Goal: Navigation & Orientation: Find specific page/section

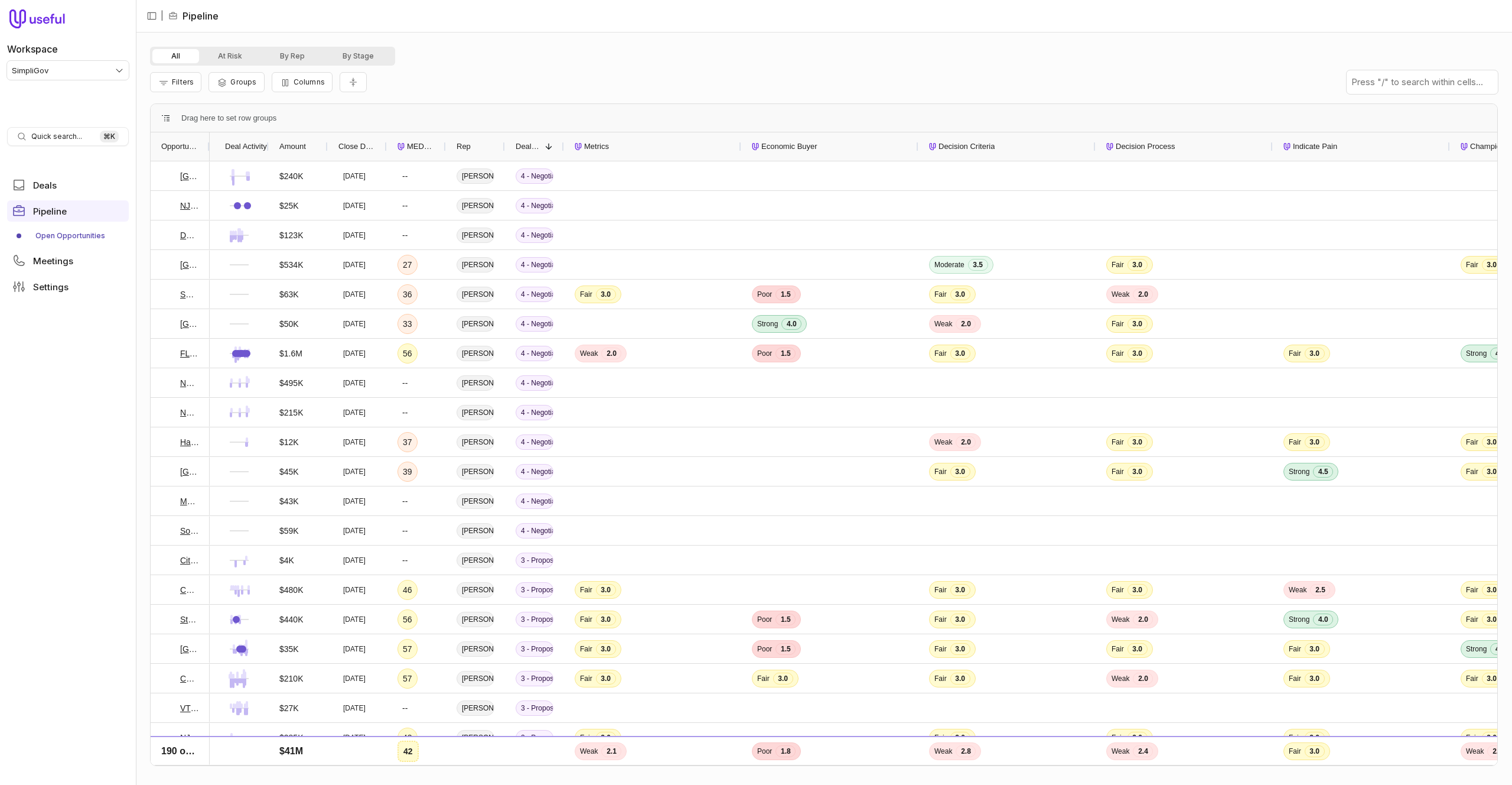
click at [77, 73] on html "Workspace SimpliGov Quick search... ⌘ K Deals Pipeline Open Opportunities Meeti…" at bounding box center [756, 392] width 1512 height 785
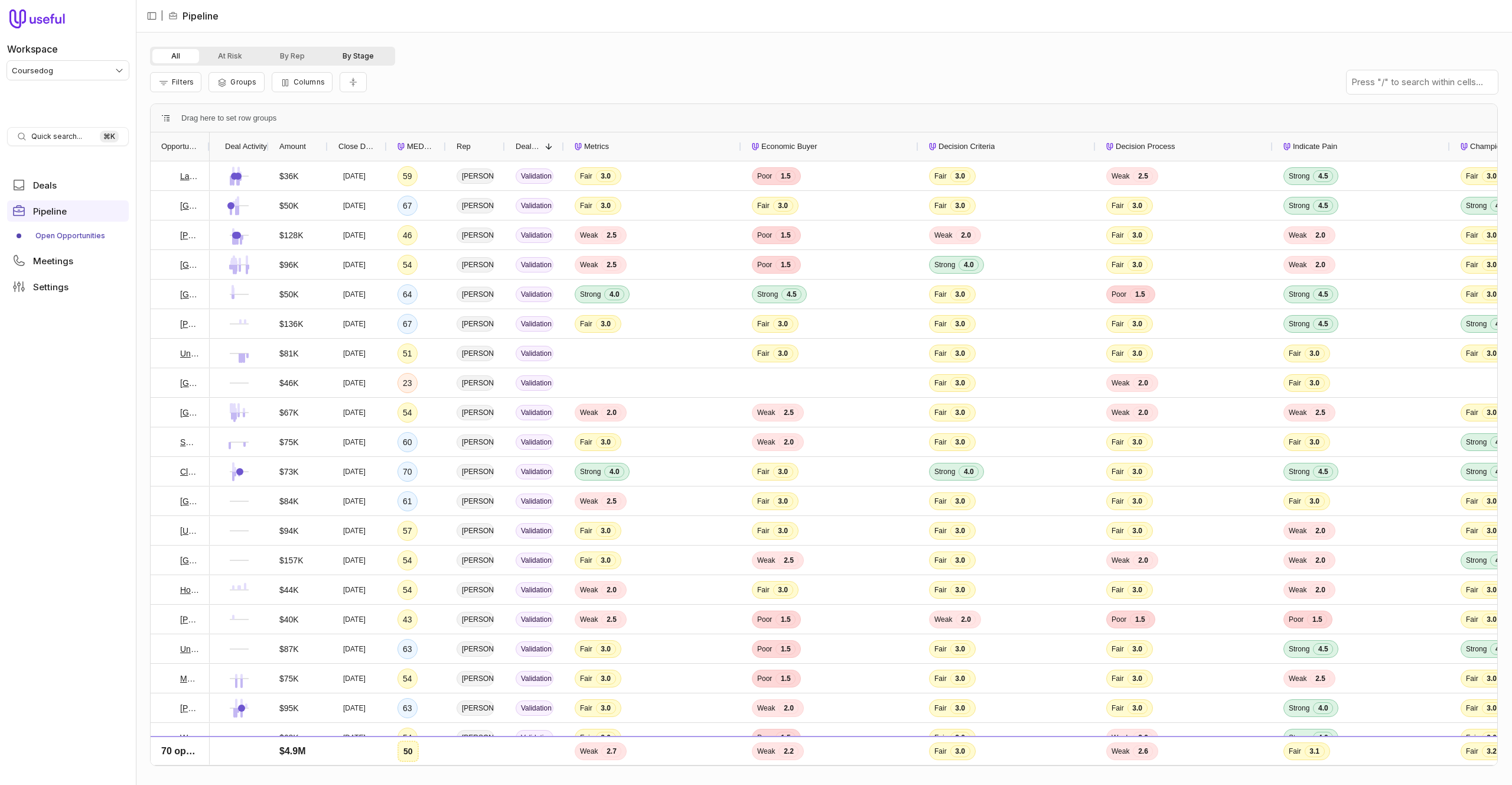
click at [351, 56] on button "By Stage" at bounding box center [358, 56] width 69 height 14
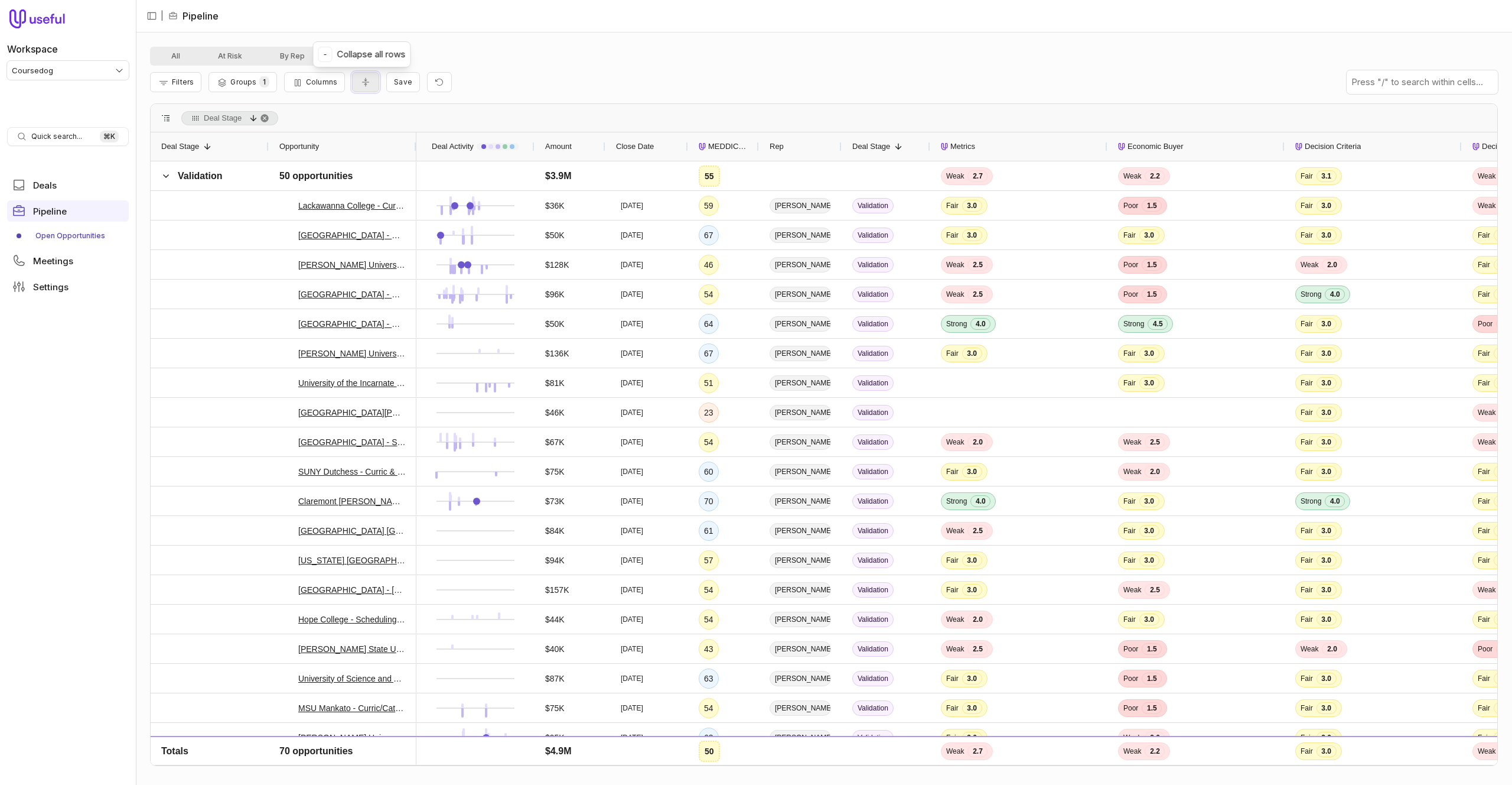
click at [369, 84] on button "Collapse all rows" at bounding box center [366, 82] width 28 height 21
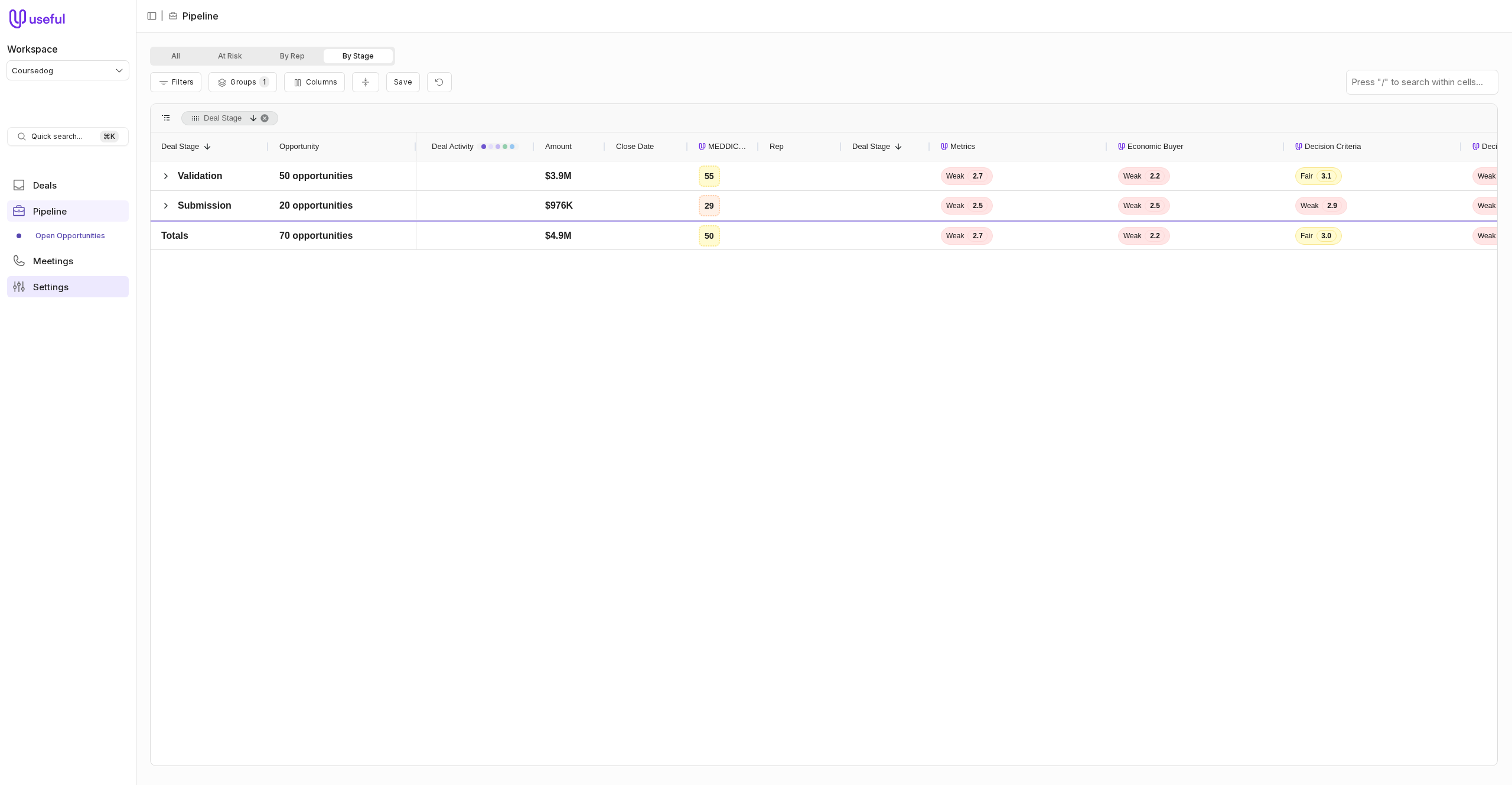
click at [73, 288] on link "Settings" at bounding box center [67, 287] width 121 height 22
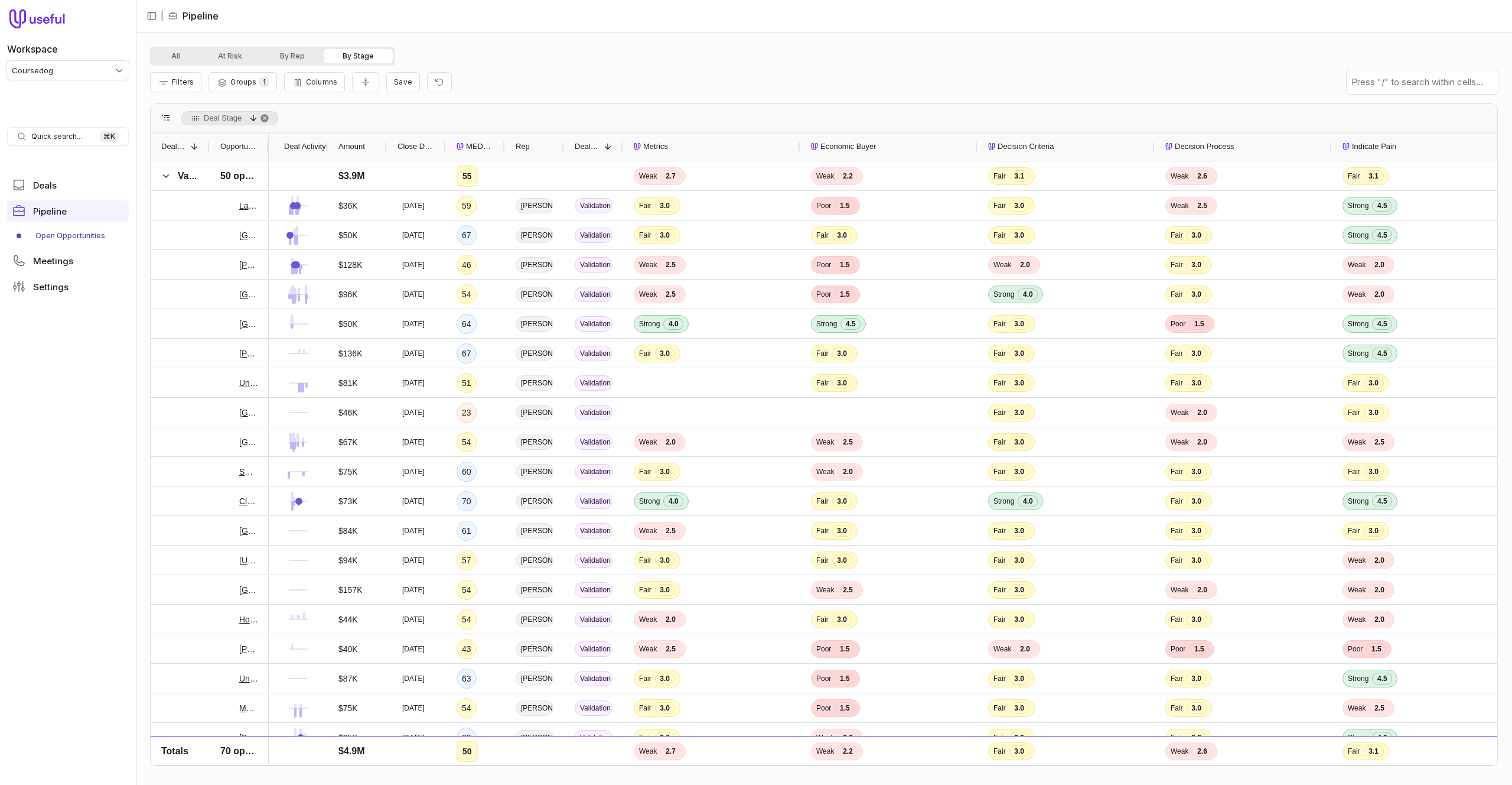
click at [361, 92] on div "Filters Groups 1 Columns Save" at bounding box center [823, 83] width 1347 height 34
click at [362, 84] on icon "Collapse all rows" at bounding box center [366, 82] width 12 height 10
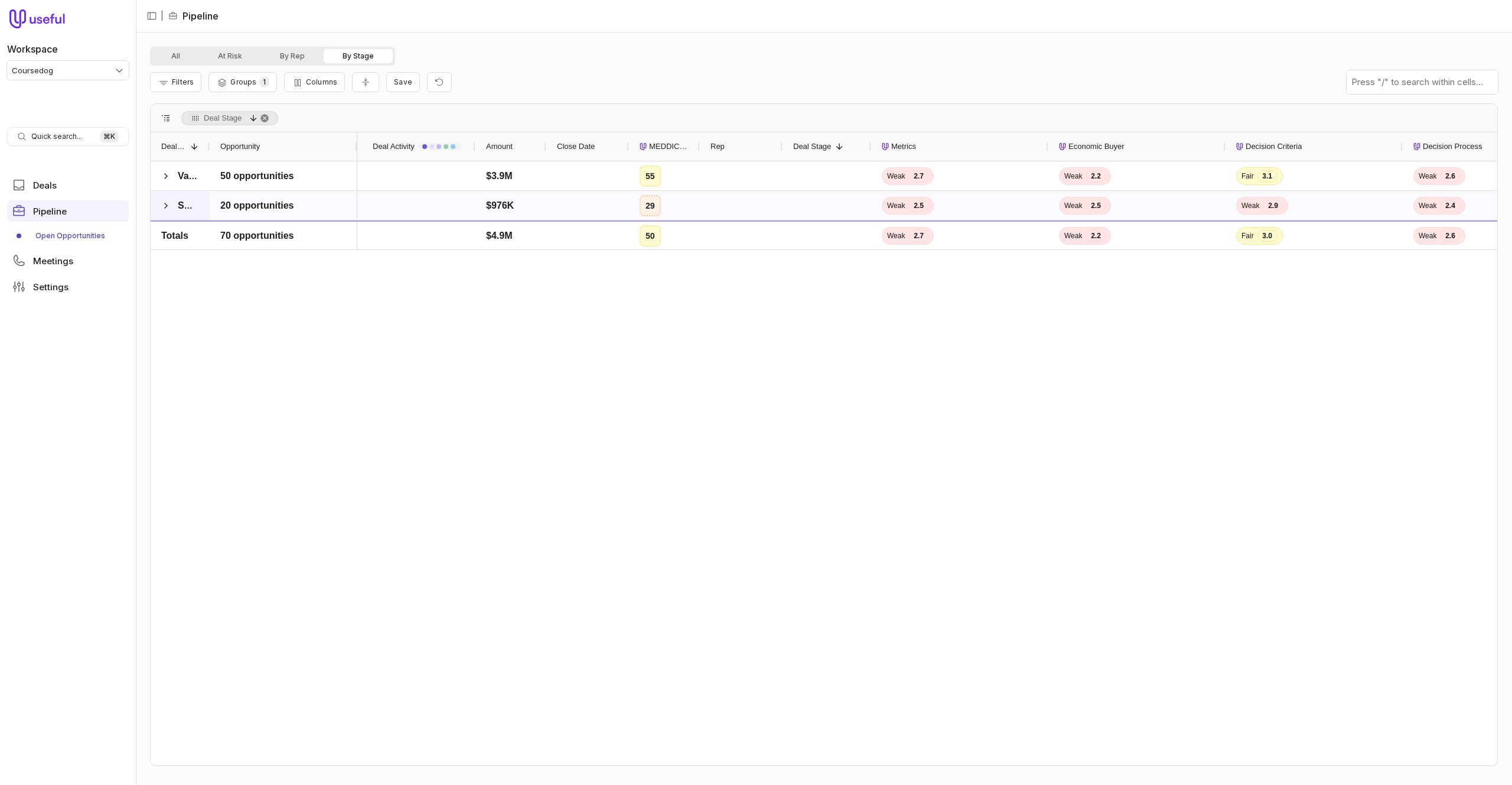
click at [163, 201] on span at bounding box center [167, 206] width 10 height 10
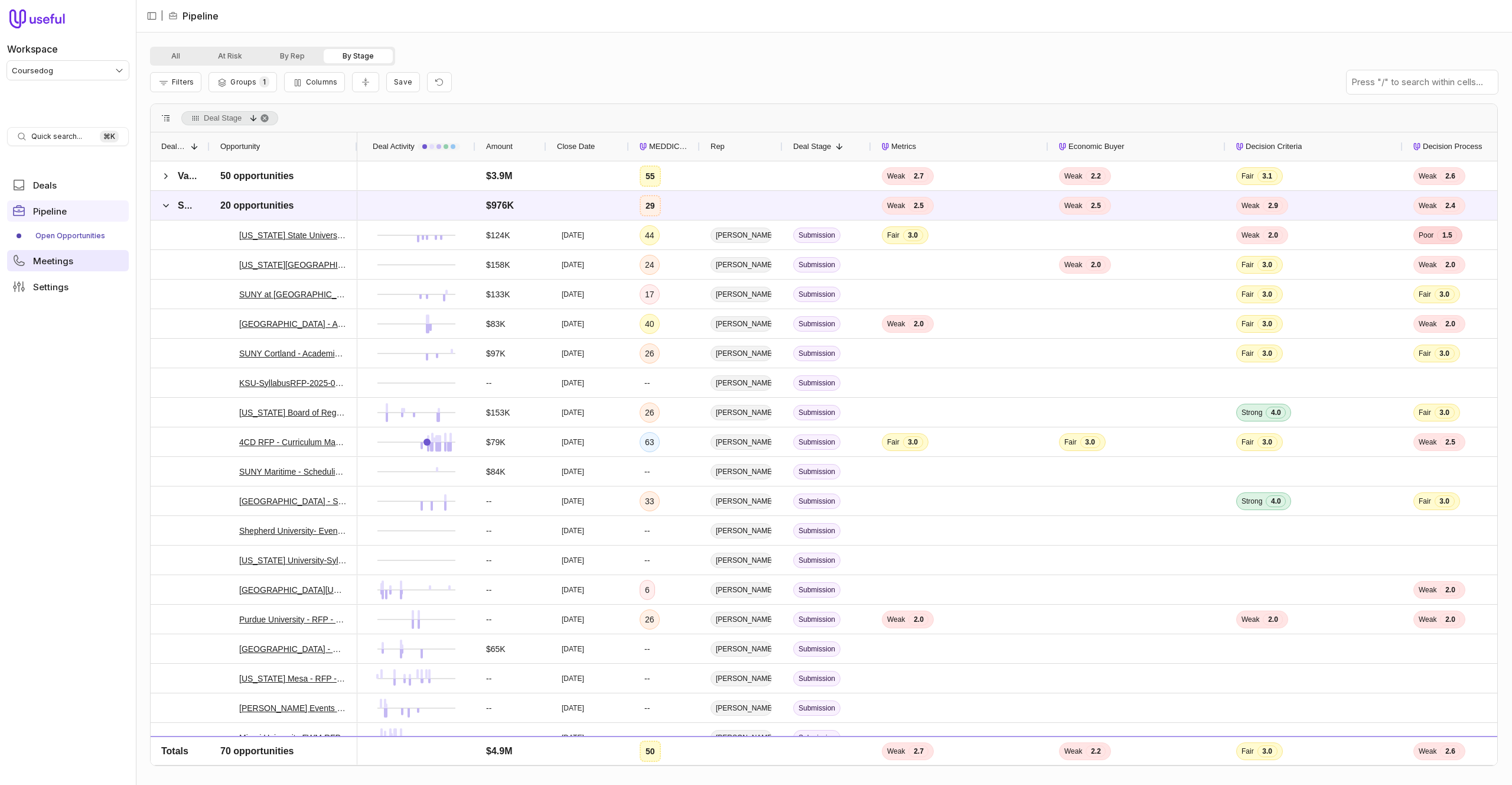
click at [60, 264] on span "Meetings" at bounding box center [53, 260] width 40 height 9
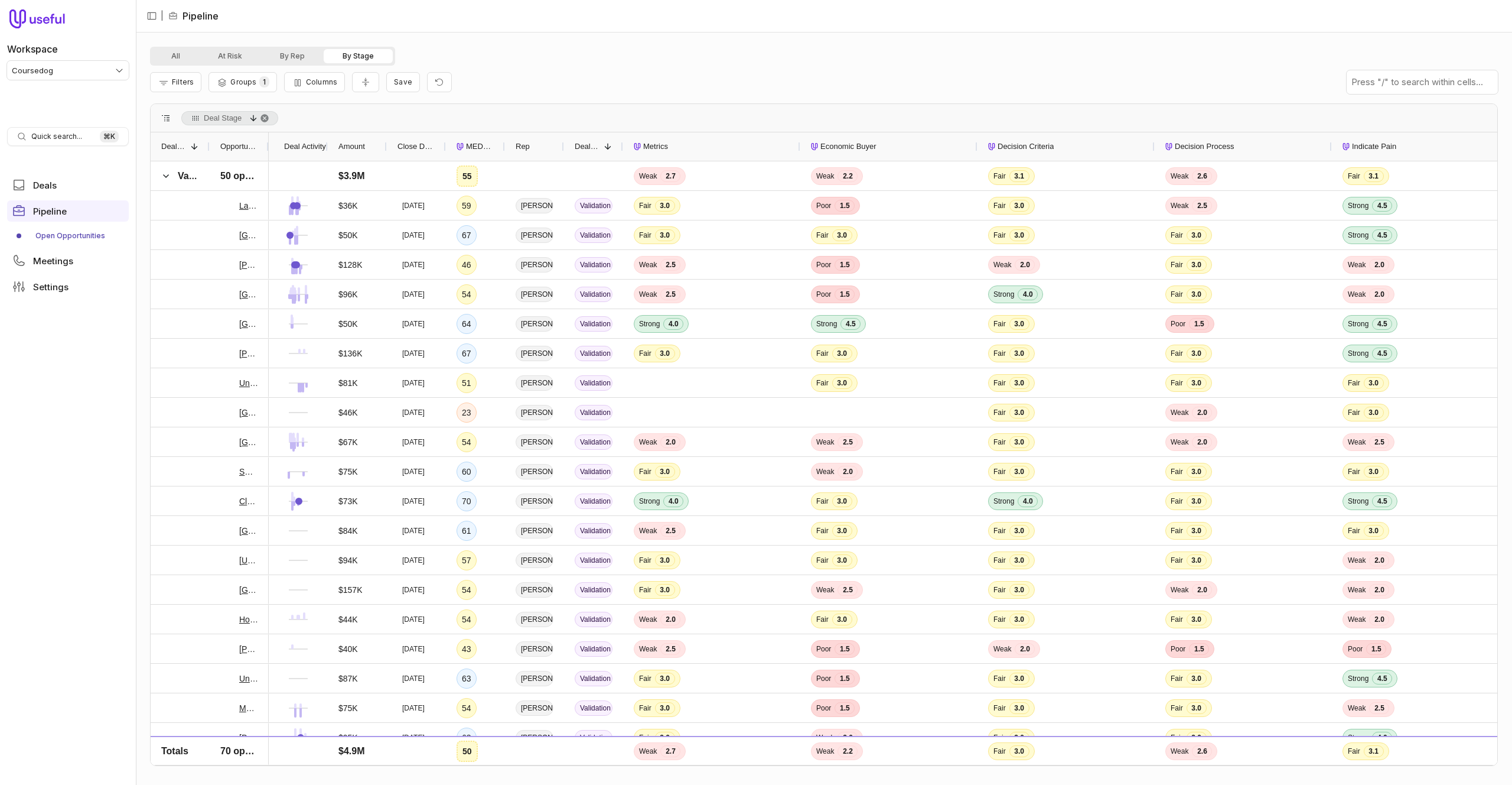
click at [207, 143] on div at bounding box center [209, 146] width 5 height 29
click at [267, 143] on div at bounding box center [268, 146] width 5 height 29
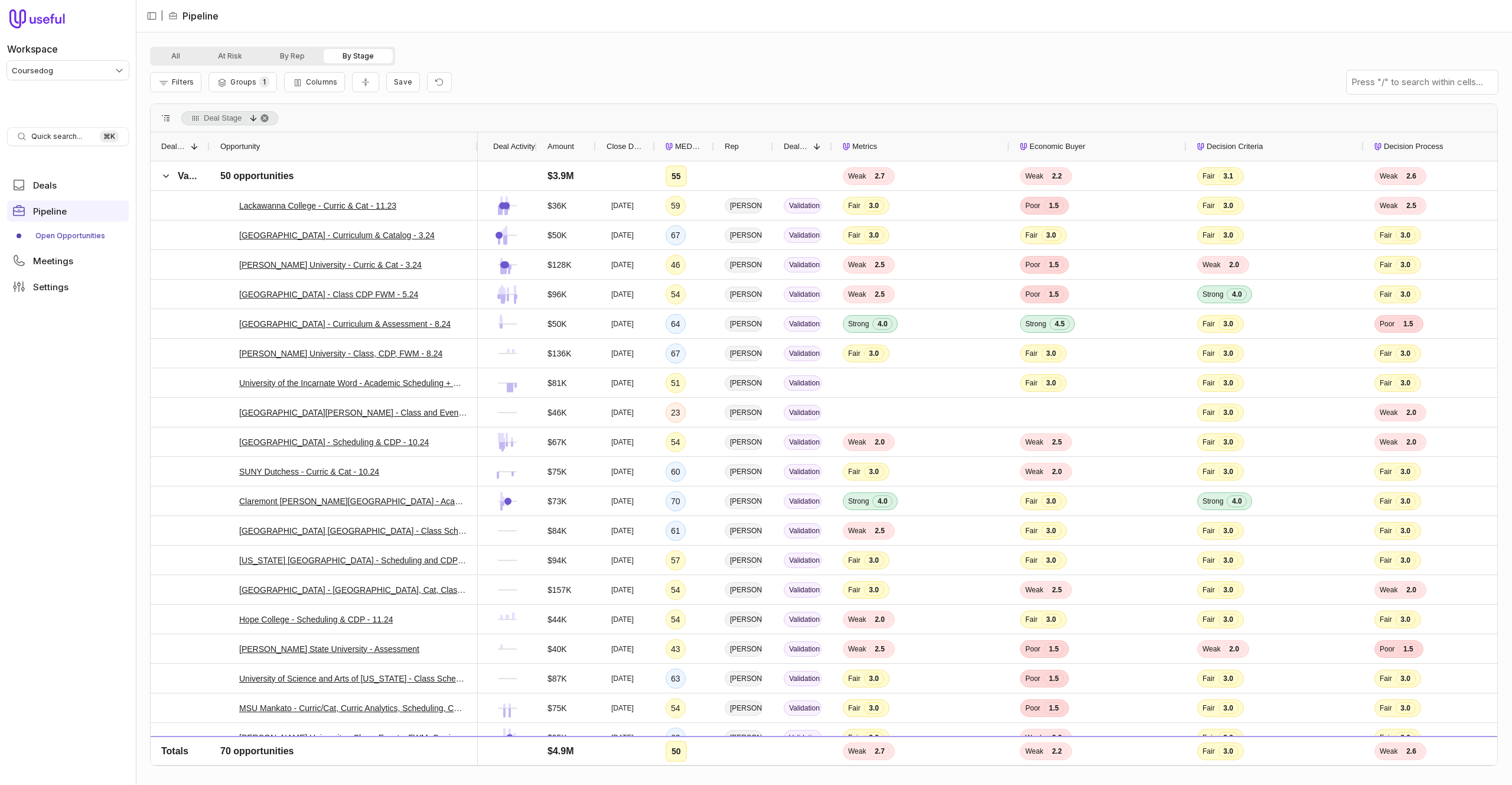
drag, startPoint x: 583, startPoint y: 147, endPoint x: 473, endPoint y: 149, distance: 110.0
click at [475, 149] on div at bounding box center [477, 146] width 5 height 29
click at [361, 381] on link "University of the Incarnate Word - Academic Scheduling + CDP" at bounding box center [352, 383] width 225 height 14
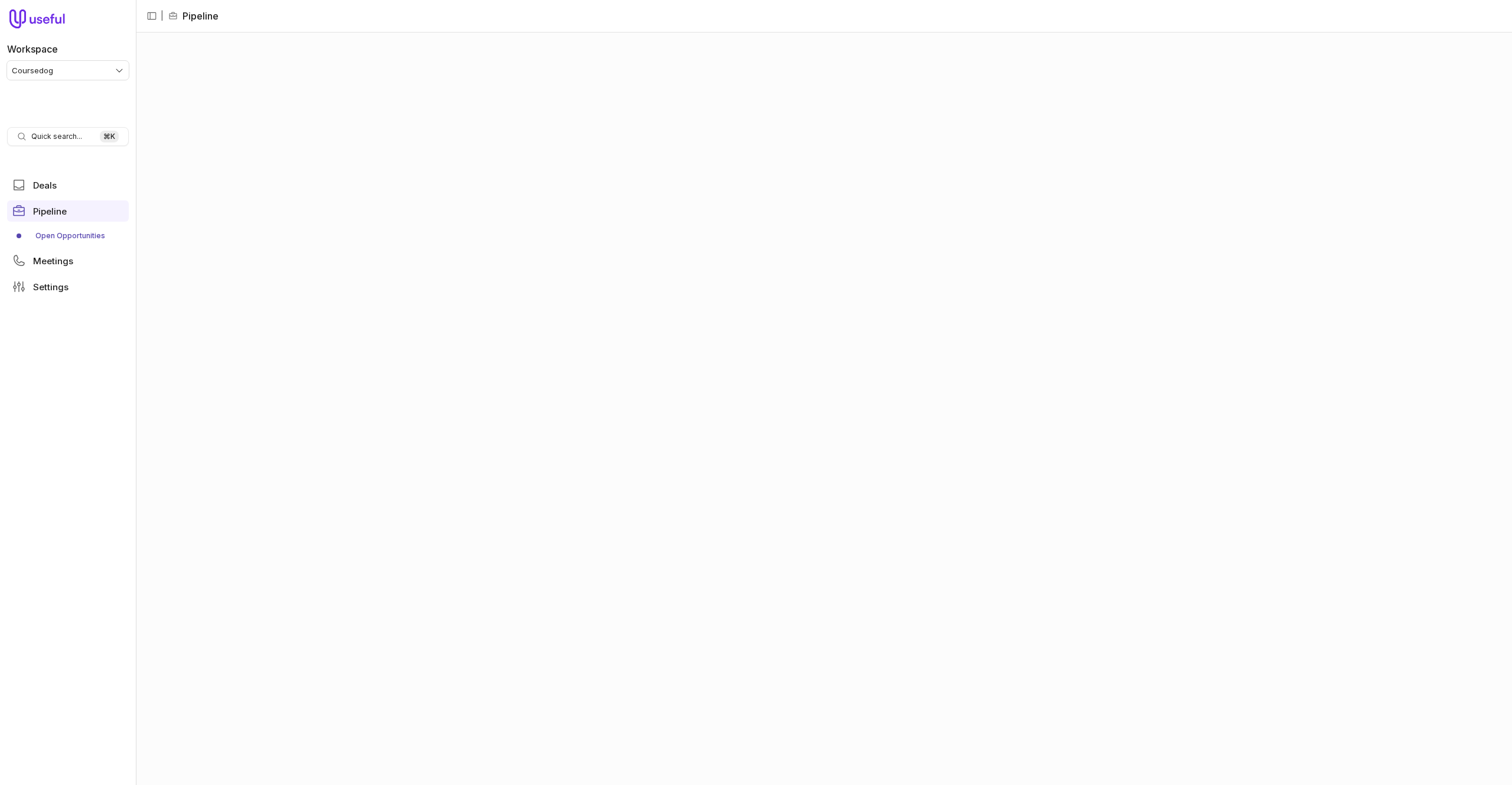
click at [88, 67] on html "Workspace Coursedog Quick search... ⌘ K Deals Pipeline Open Opportunities Meeti…" at bounding box center [756, 392] width 1512 height 785
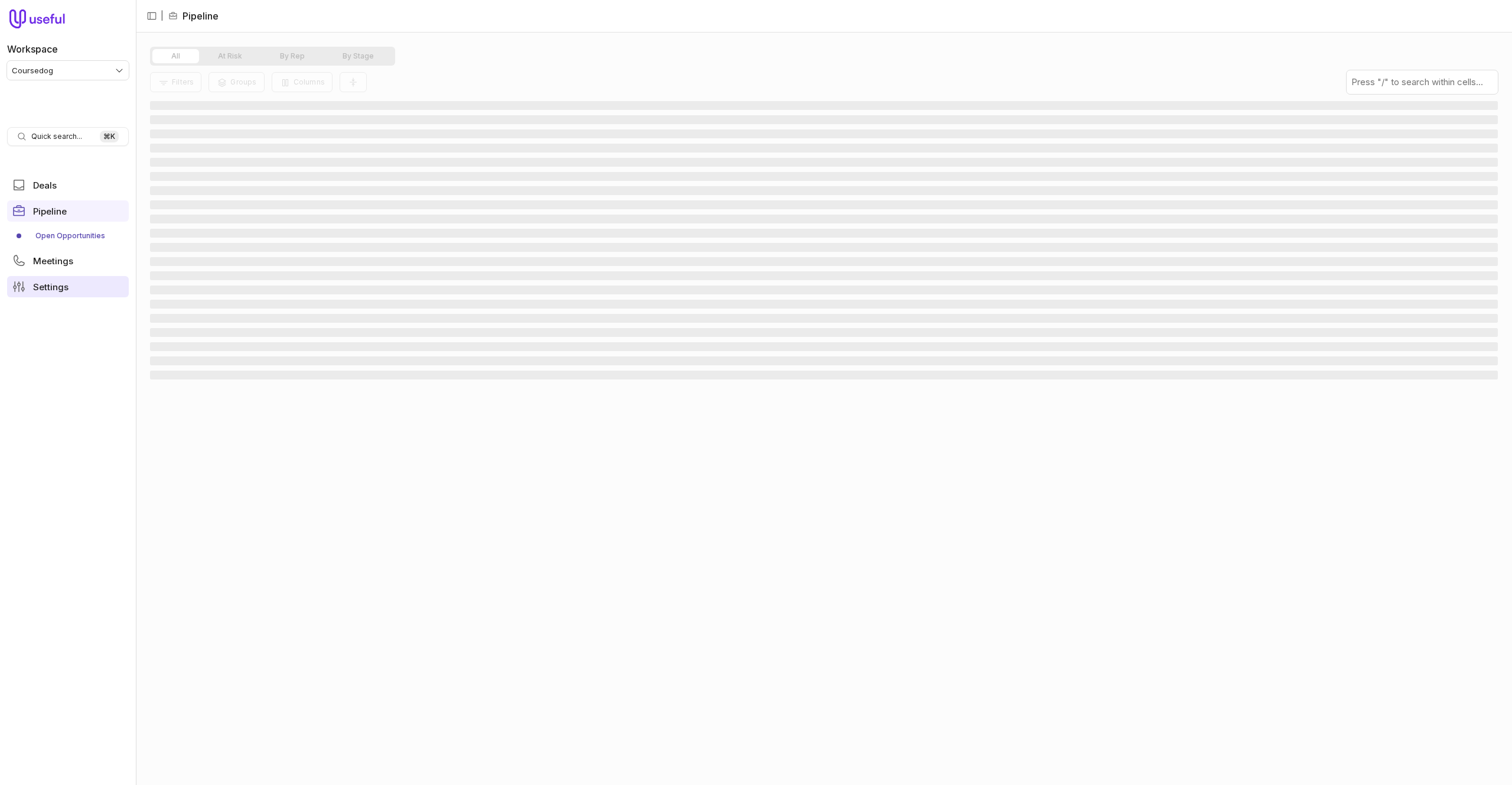
click at [64, 291] on span "Settings" at bounding box center [51, 286] width 35 height 9
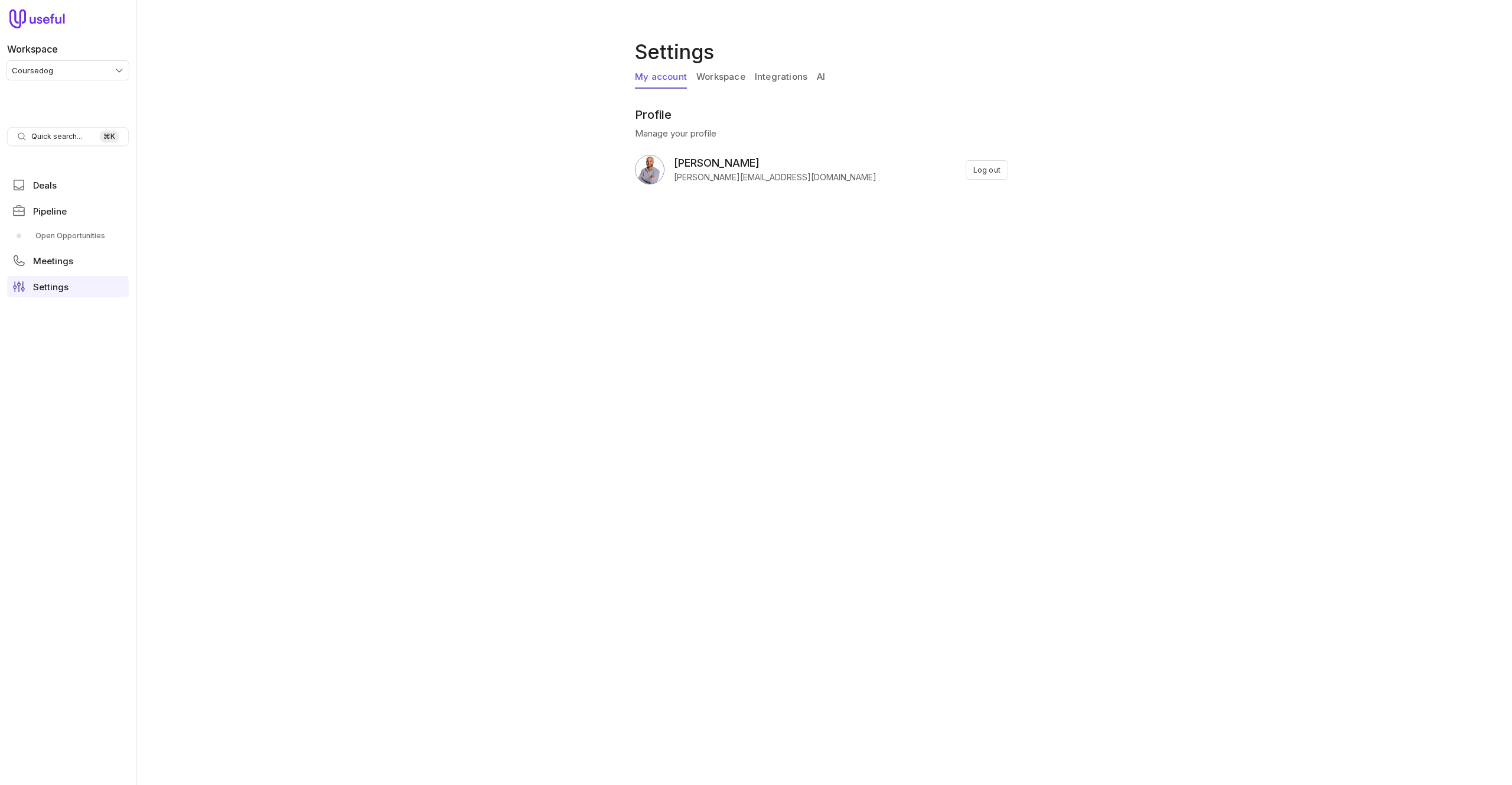
click at [776, 75] on link "Integrations" at bounding box center [781, 77] width 52 height 23
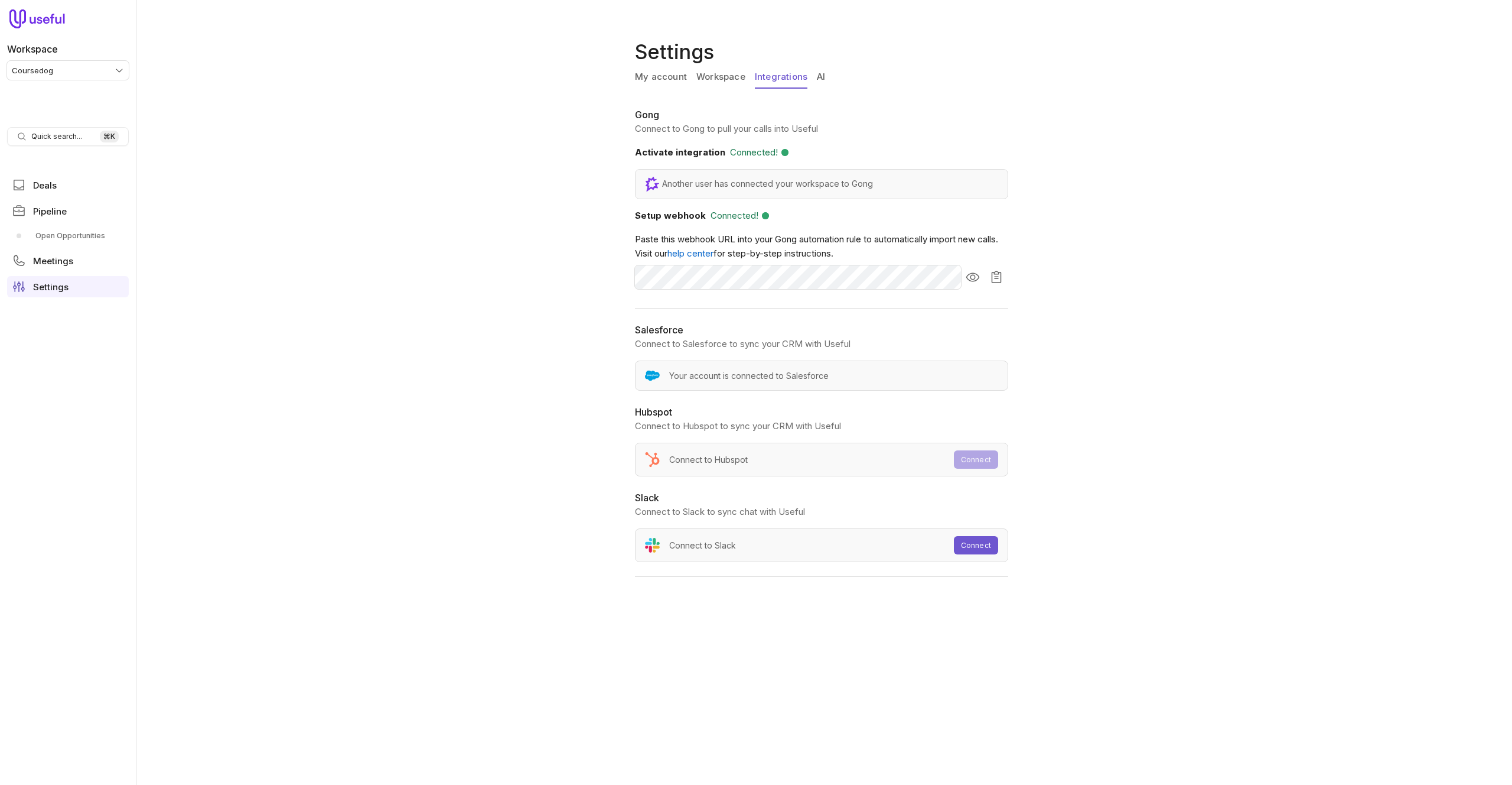
click at [830, 82] on div "My account Workspace Integrations AI" at bounding box center [823, 80] width 378 height 28
drag, startPoint x: 822, startPoint y: 76, endPoint x: 577, endPoint y: 58, distance: 245.7
click at [821, 76] on link "AI" at bounding box center [821, 77] width 8 height 23
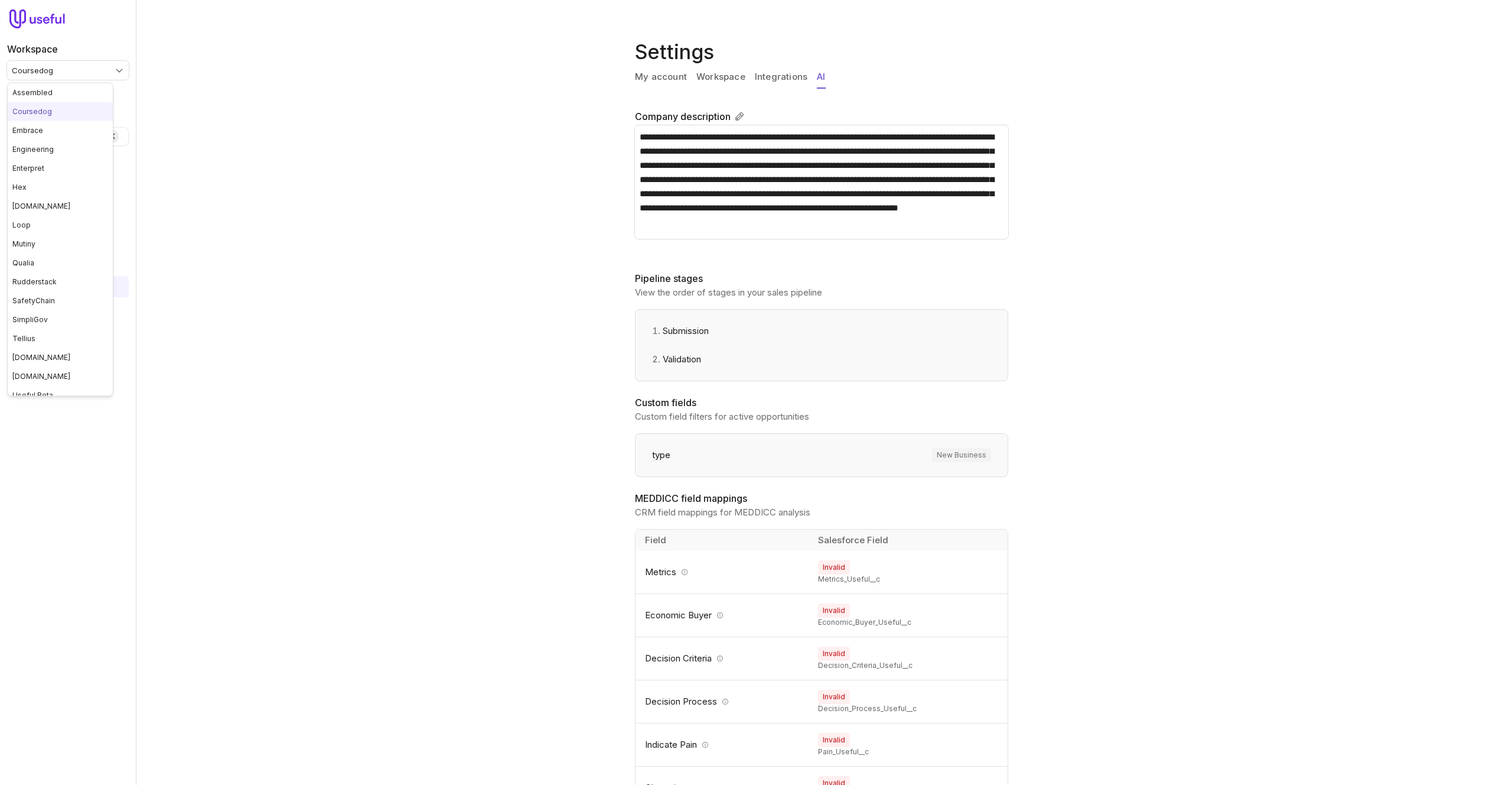
click at [75, 68] on html "**********" at bounding box center [756, 392] width 1512 height 785
click at [362, 188] on html "**********" at bounding box center [756, 392] width 1512 height 785
click at [94, 66] on html "**********" at bounding box center [756, 392] width 1512 height 785
click at [182, 202] on html "**********" at bounding box center [756, 392] width 1512 height 785
click at [79, 239] on link "Open Opportunities" at bounding box center [67, 235] width 121 height 19
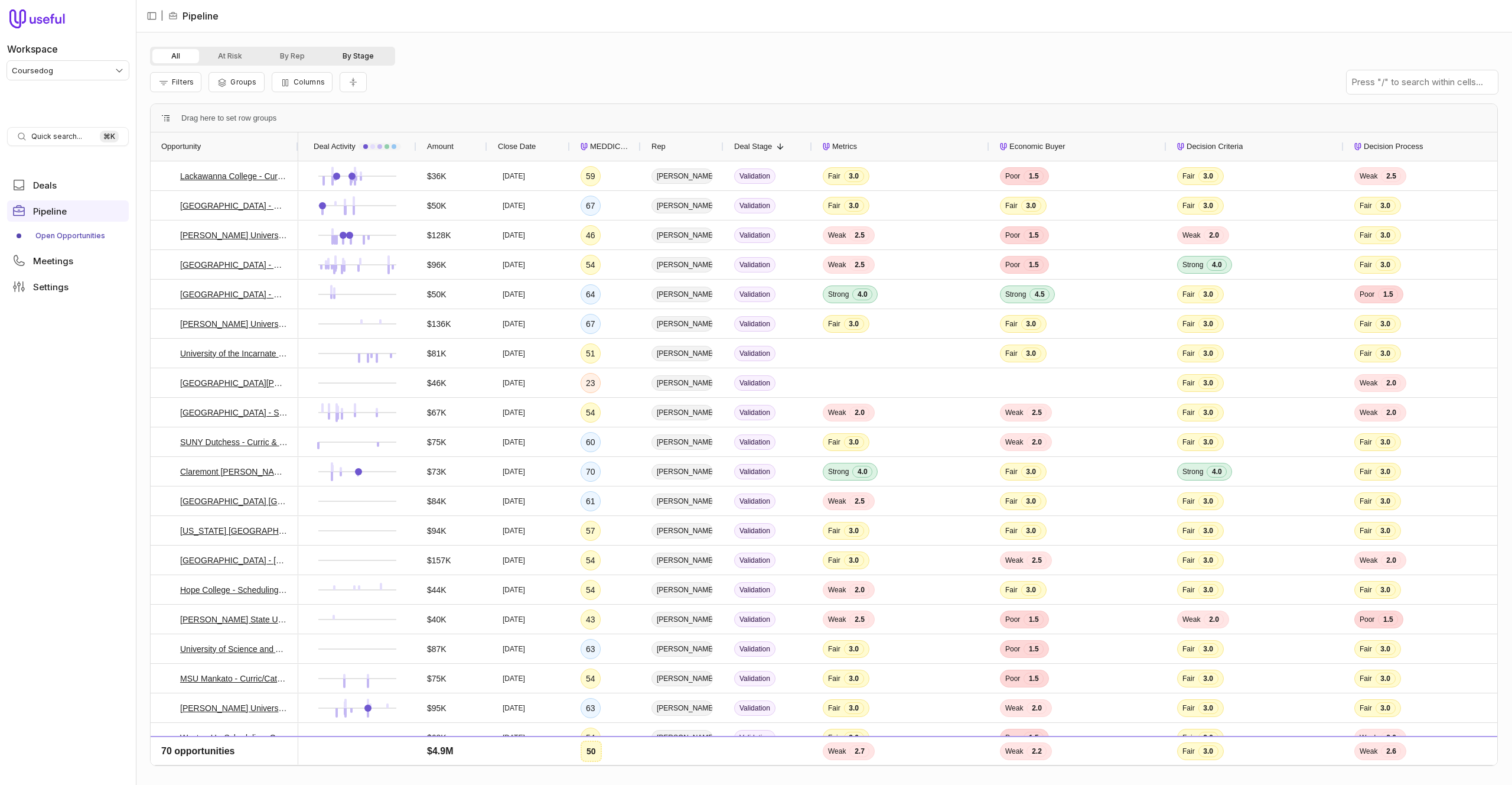
click at [353, 58] on button "By Stage" at bounding box center [358, 56] width 69 height 14
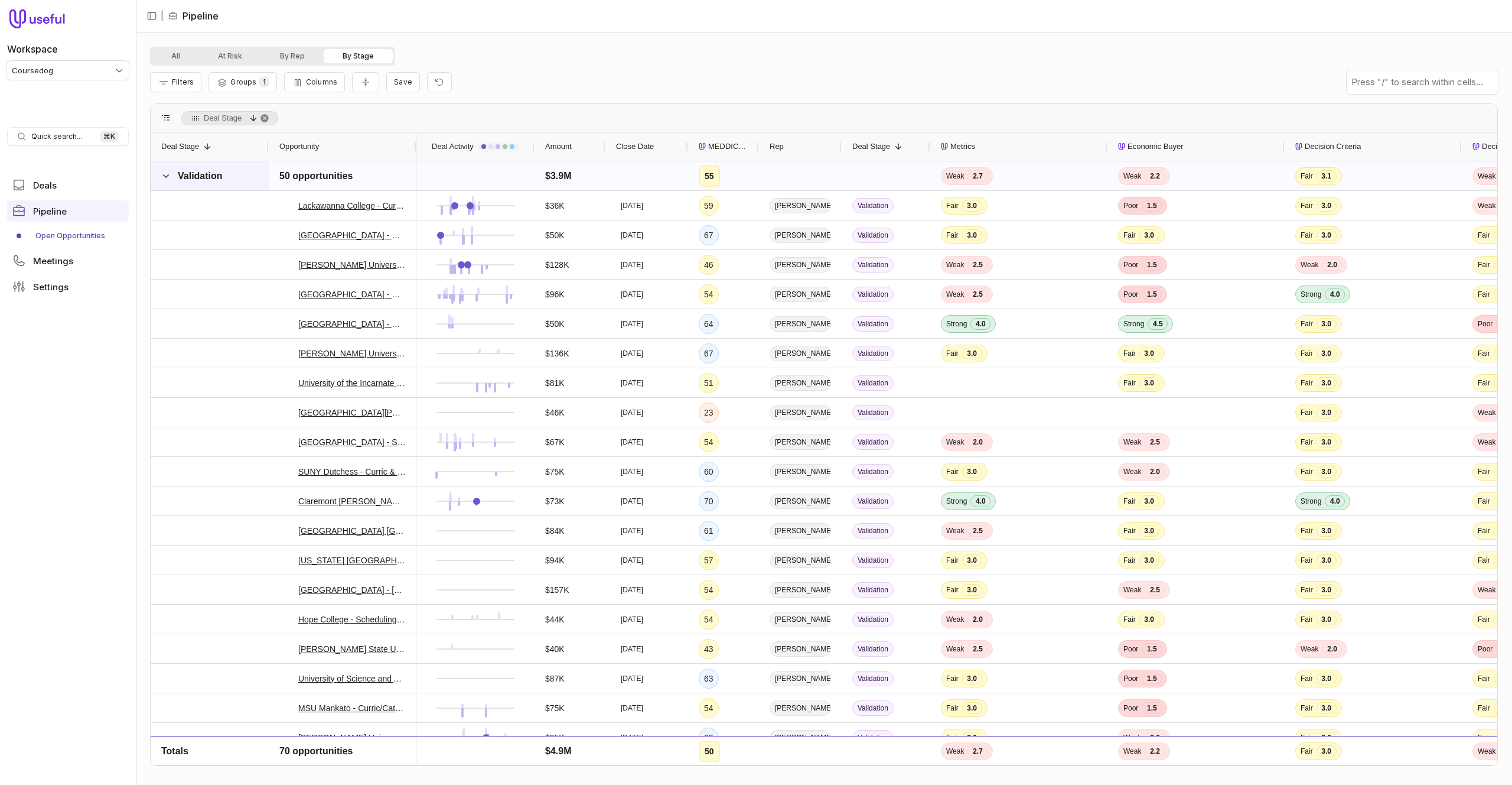
click at [176, 171] on span "Validation" at bounding box center [193, 177] width 63 height 24
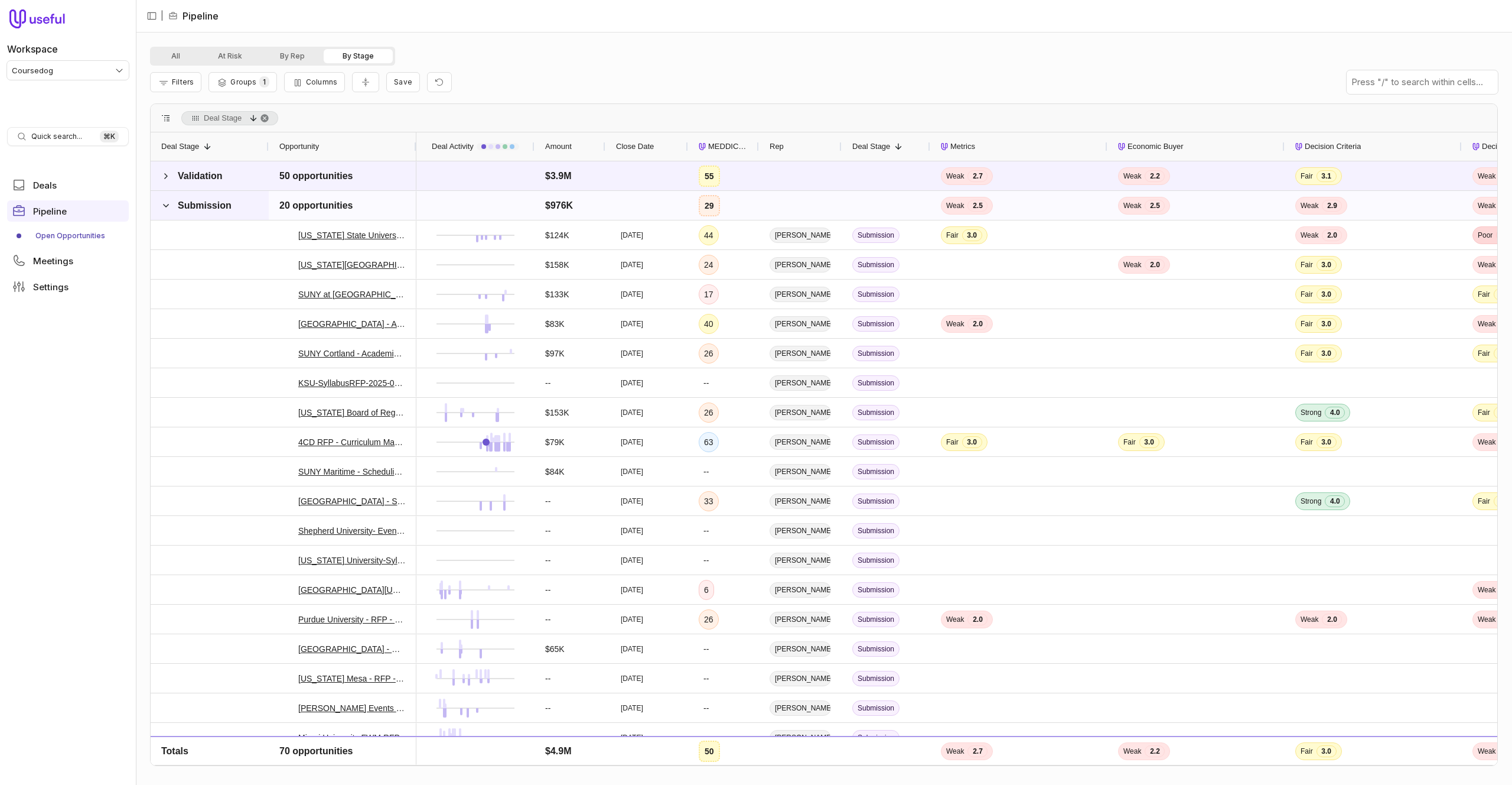
click at [169, 211] on span at bounding box center [167, 206] width 10 height 24
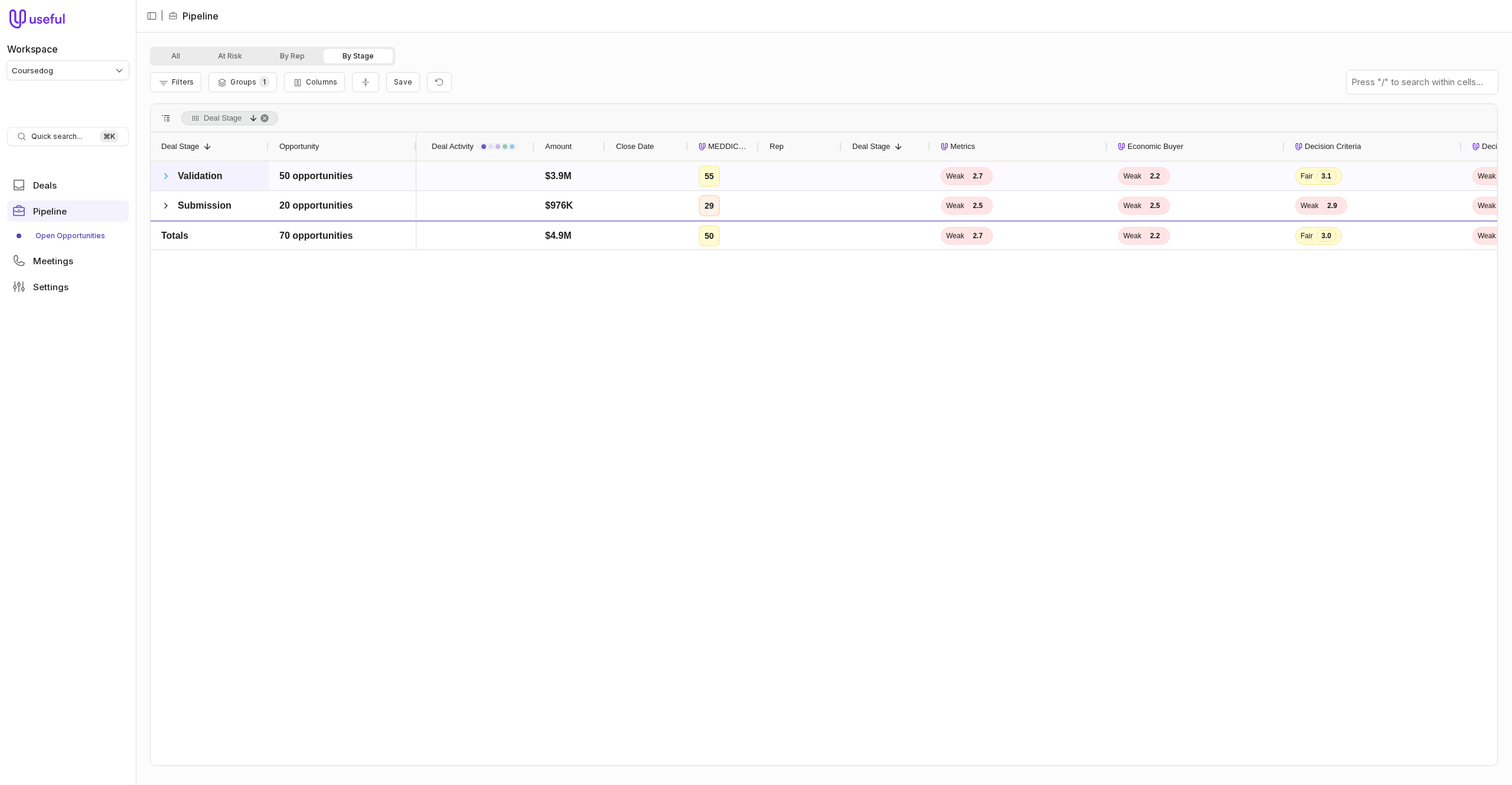
click at [163, 172] on span at bounding box center [167, 177] width 10 height 10
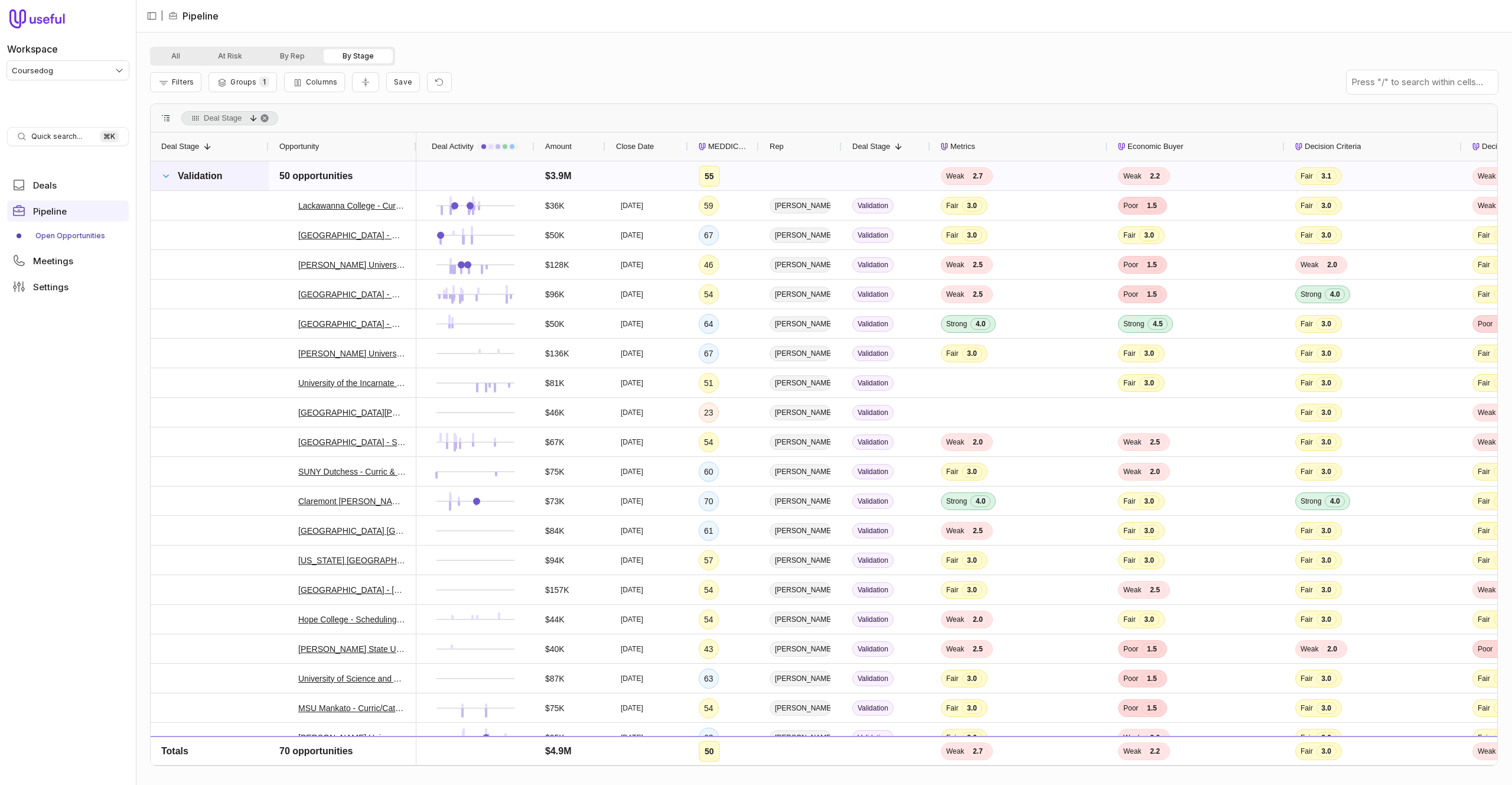
click at [167, 175] on span at bounding box center [167, 177] width 10 height 10
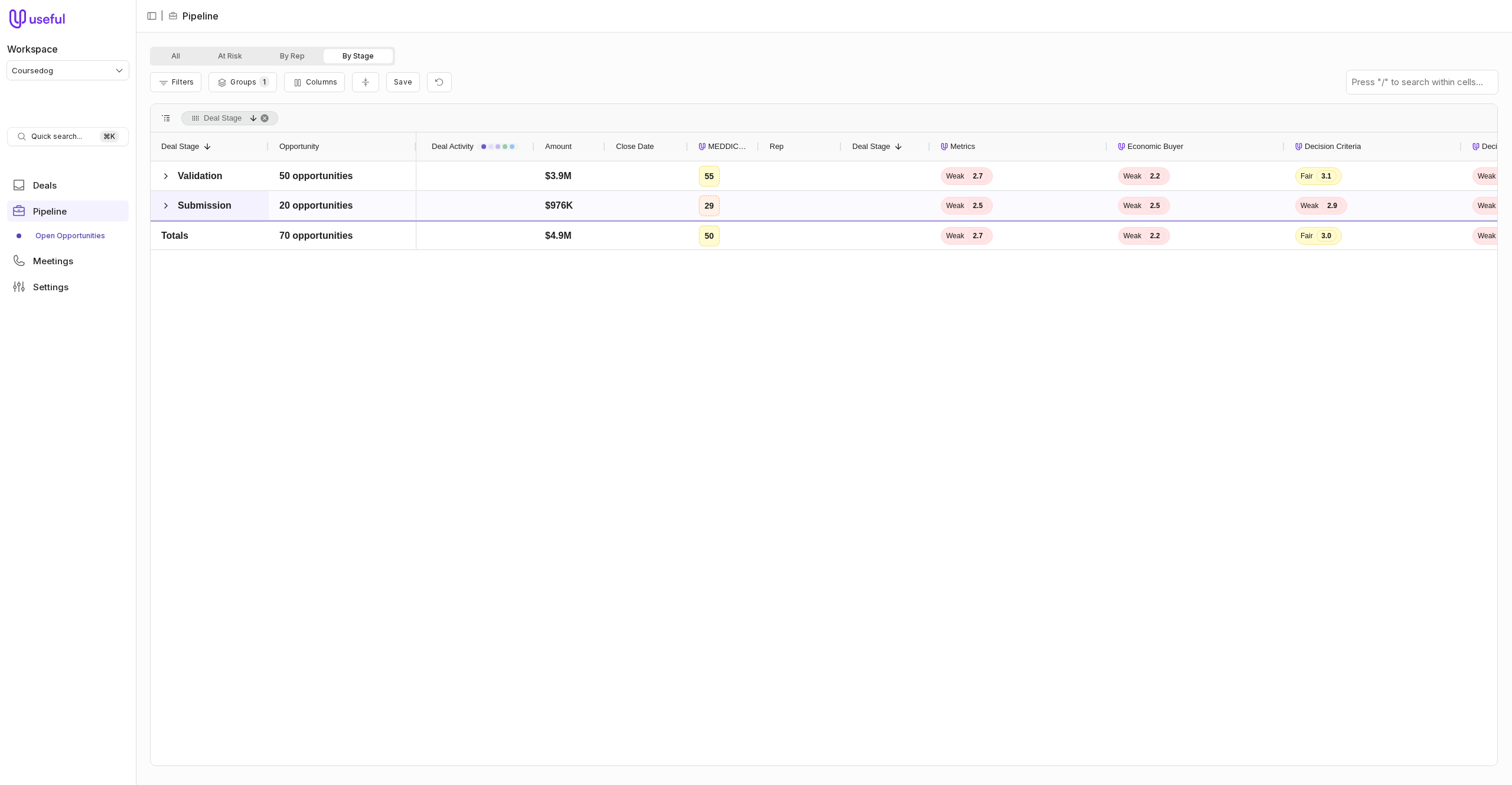
click at [156, 210] on div "Submission" at bounding box center [210, 205] width 118 height 29
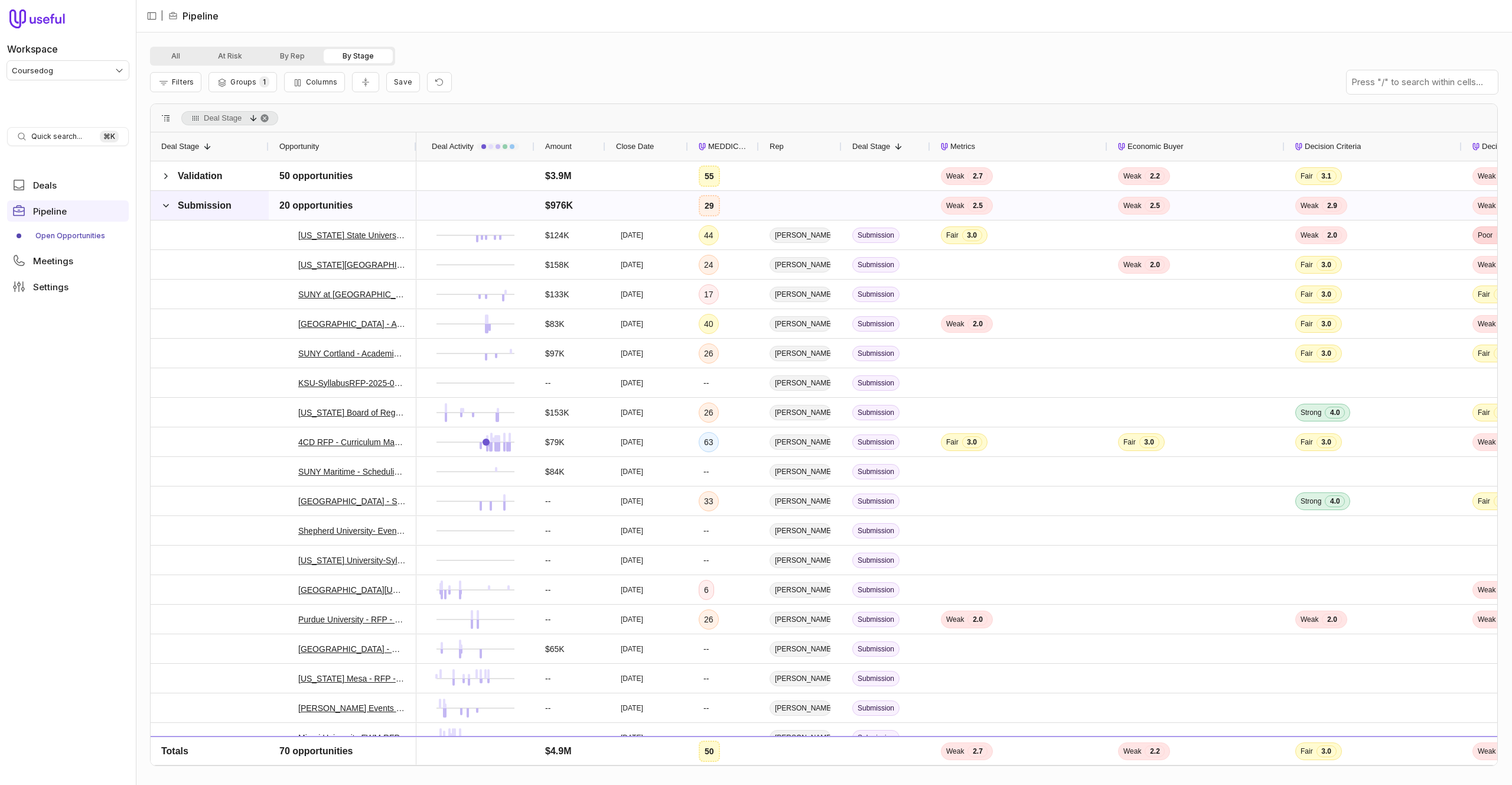
click at [156, 210] on div "Submission" at bounding box center [210, 205] width 118 height 29
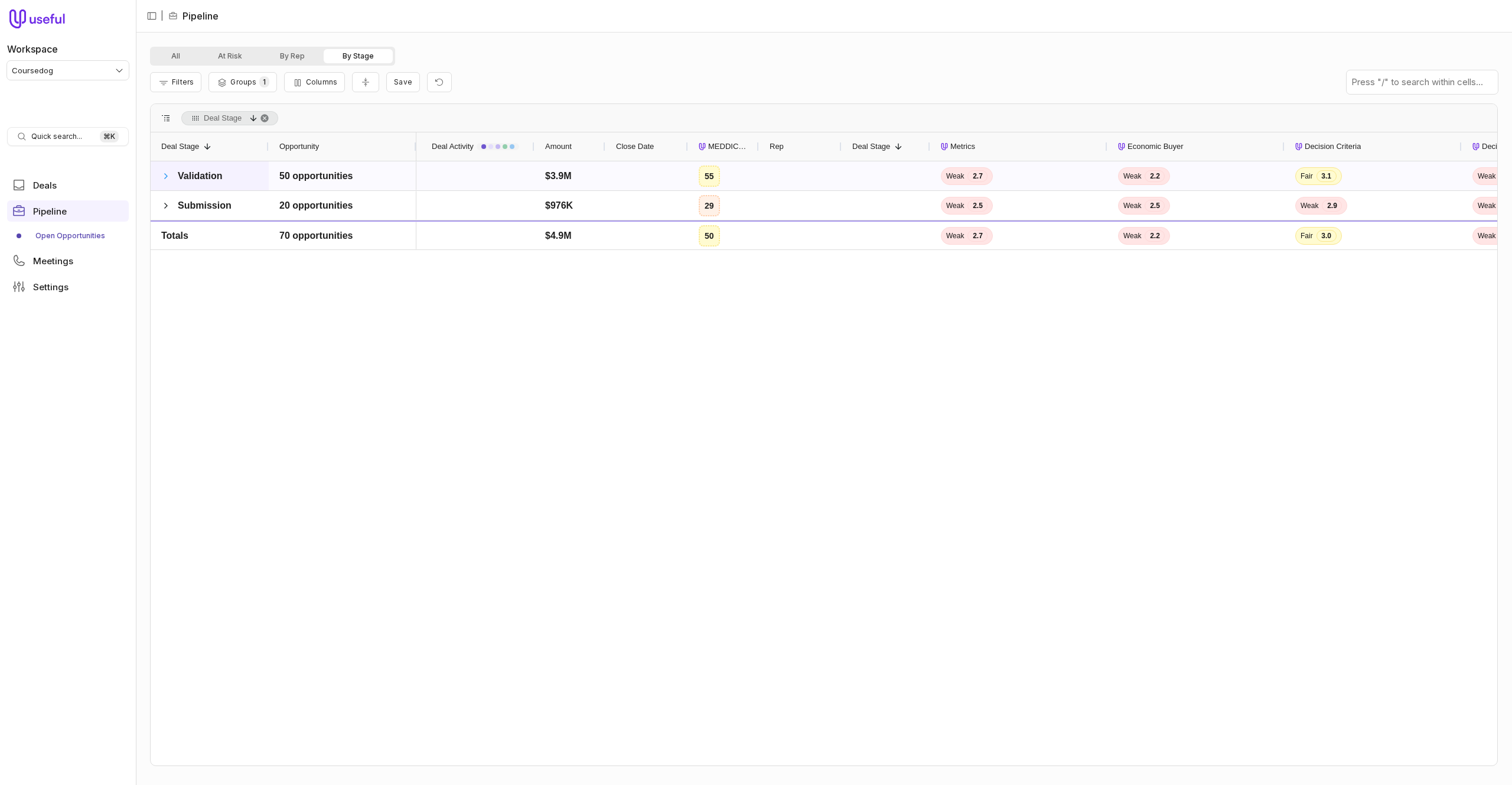
click at [166, 174] on span at bounding box center [167, 177] width 10 height 10
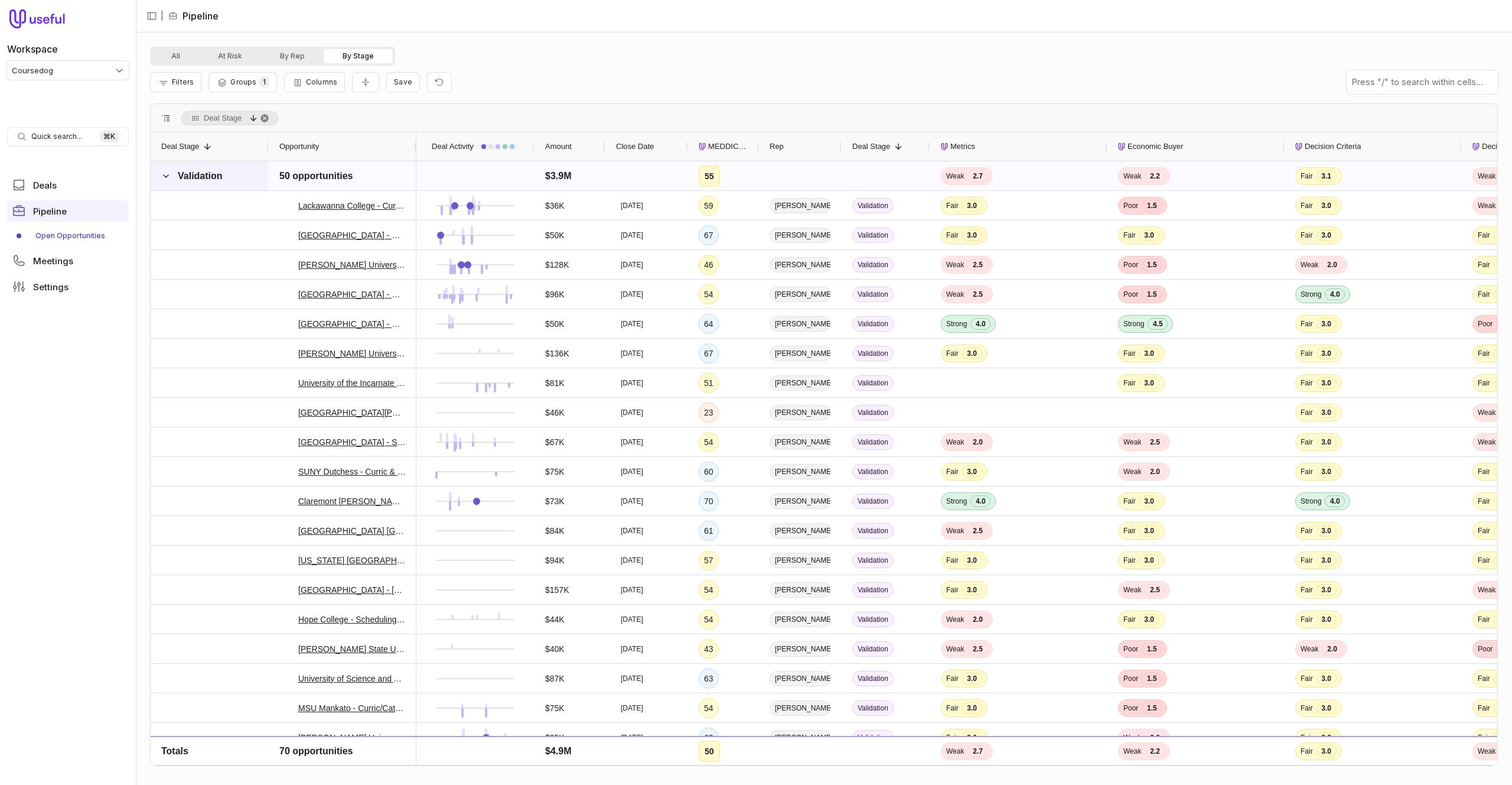
click at [166, 174] on span at bounding box center [167, 177] width 10 height 10
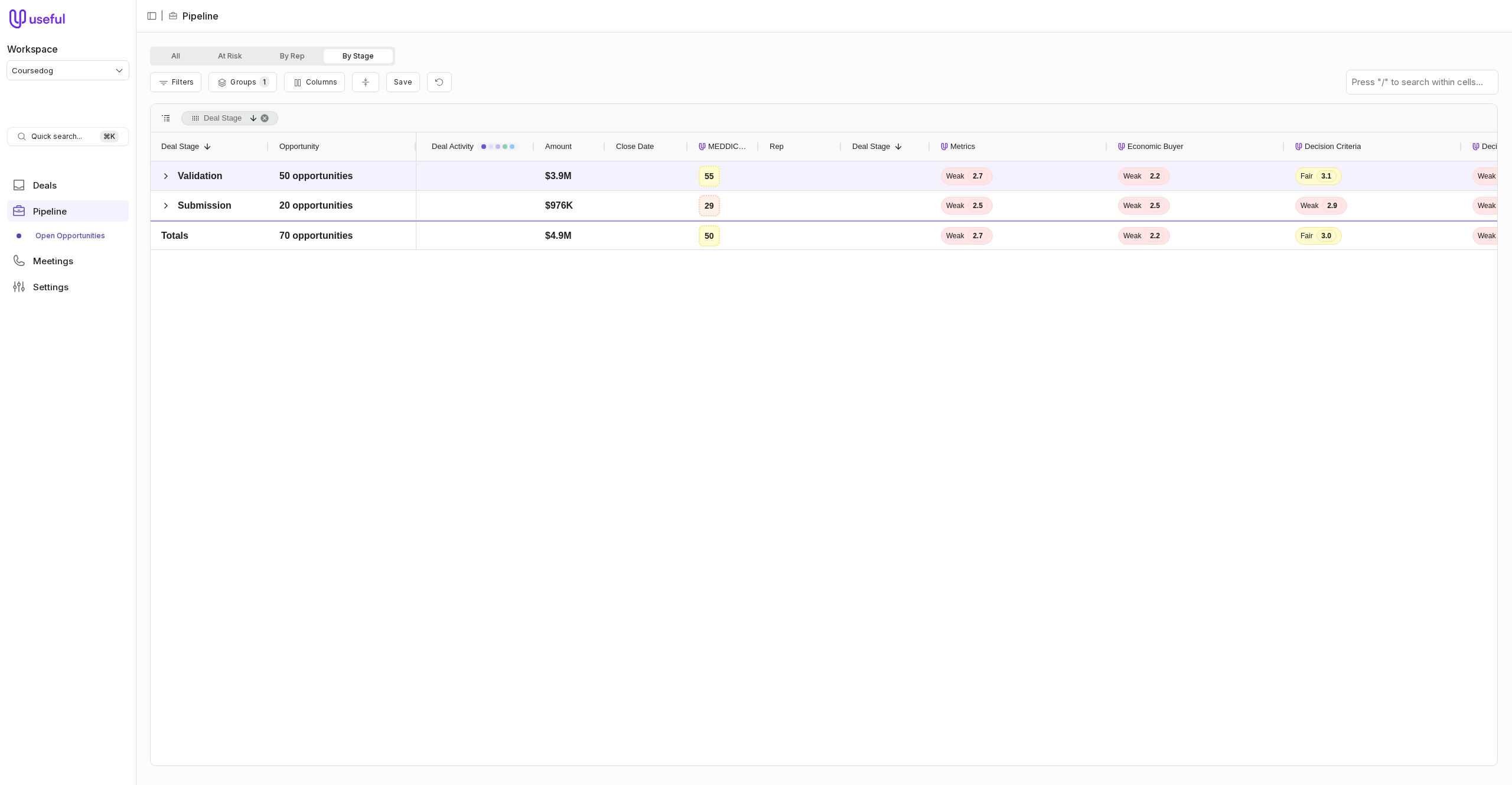
click at [606, 354] on div "$3.9M 55 Weak 2.7 Weak 2.2 Fair 3.1 Weak 2.6 $976K 29 Weak 2.5 Weak 2.5 Weak 2.…" at bounding box center [956, 464] width 1080 height 604
click at [169, 176] on span at bounding box center [167, 177] width 10 height 10
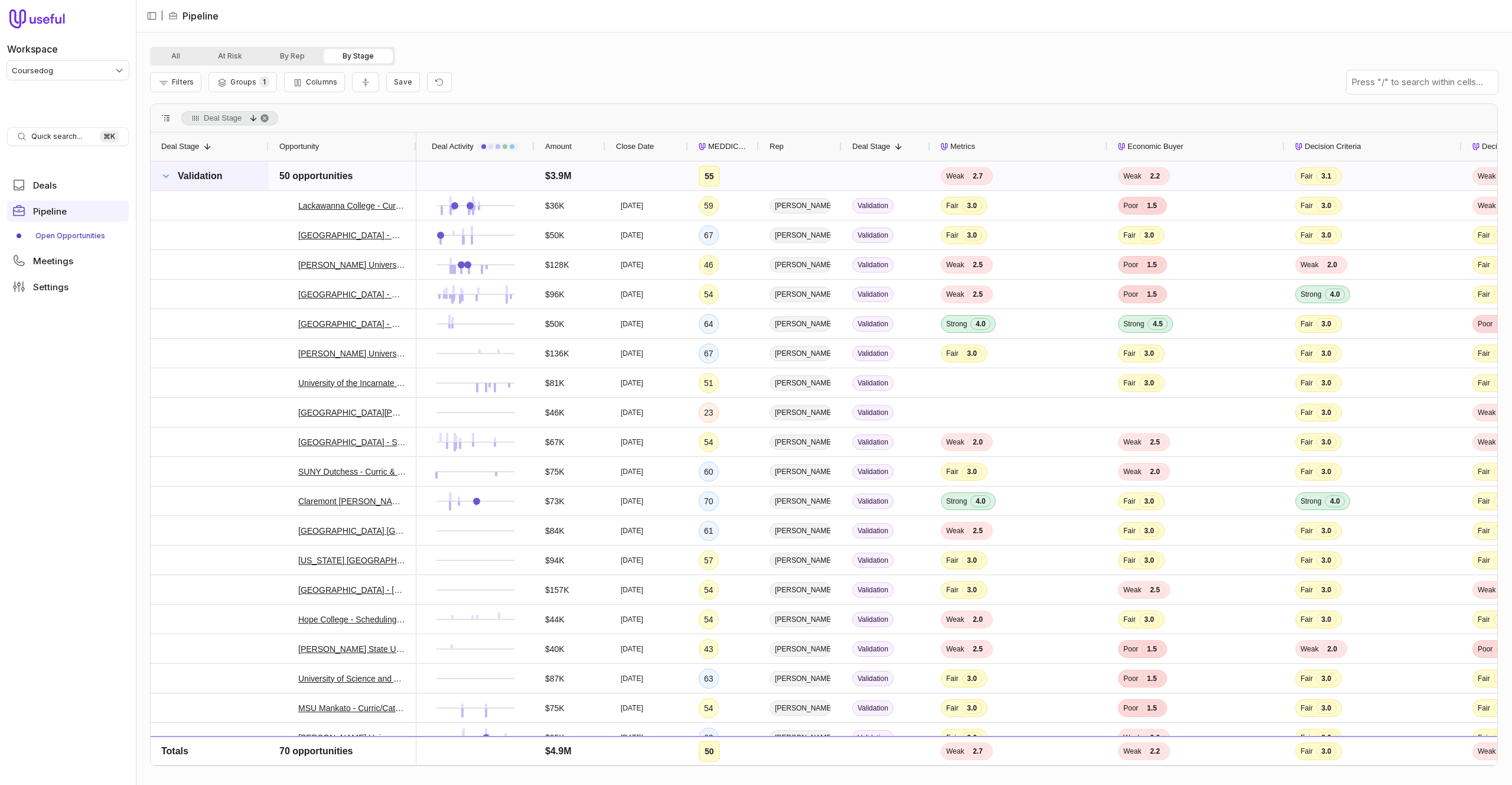
click at [169, 176] on span at bounding box center [167, 177] width 10 height 10
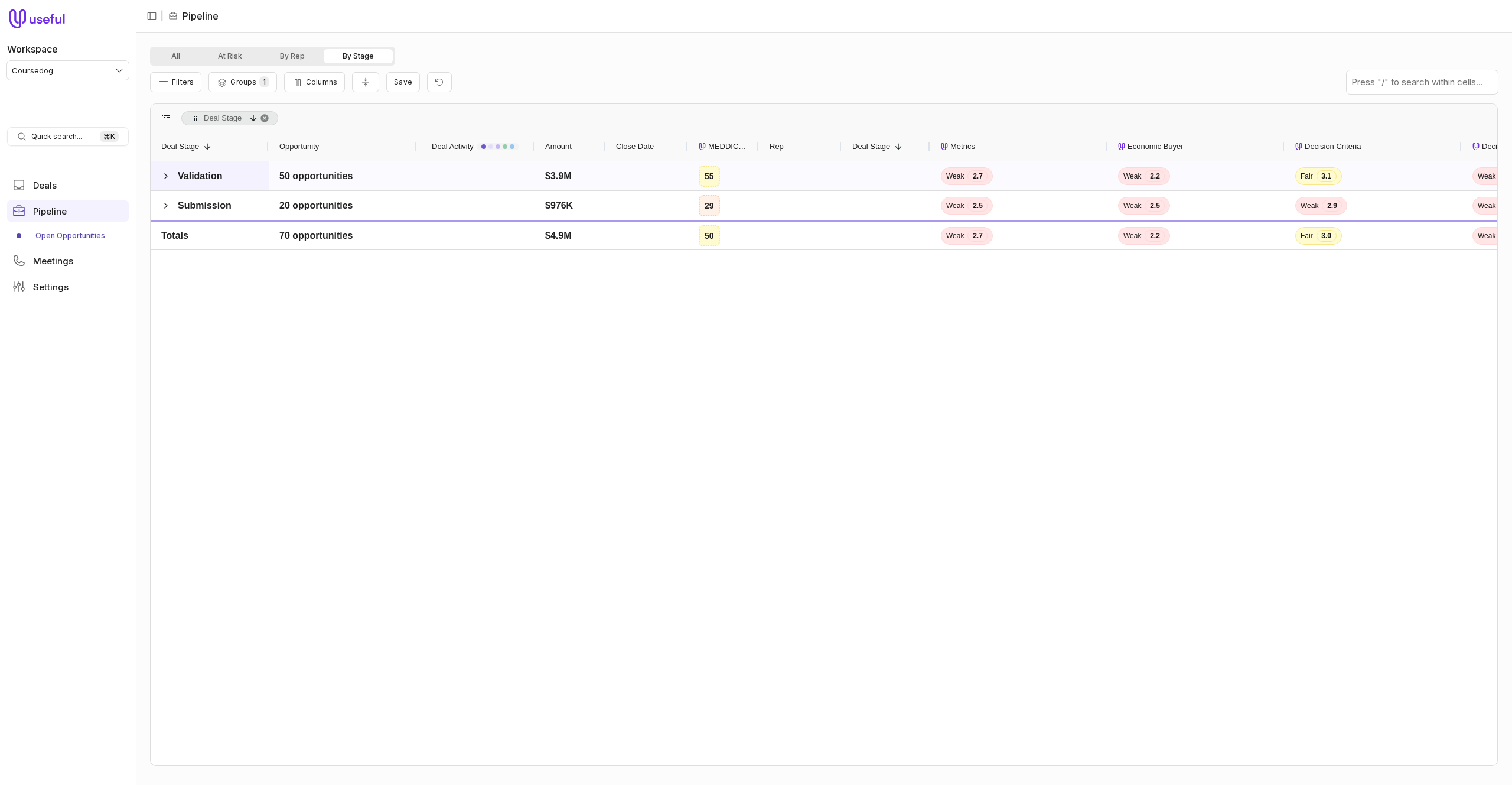
click at [169, 176] on span at bounding box center [167, 177] width 10 height 10
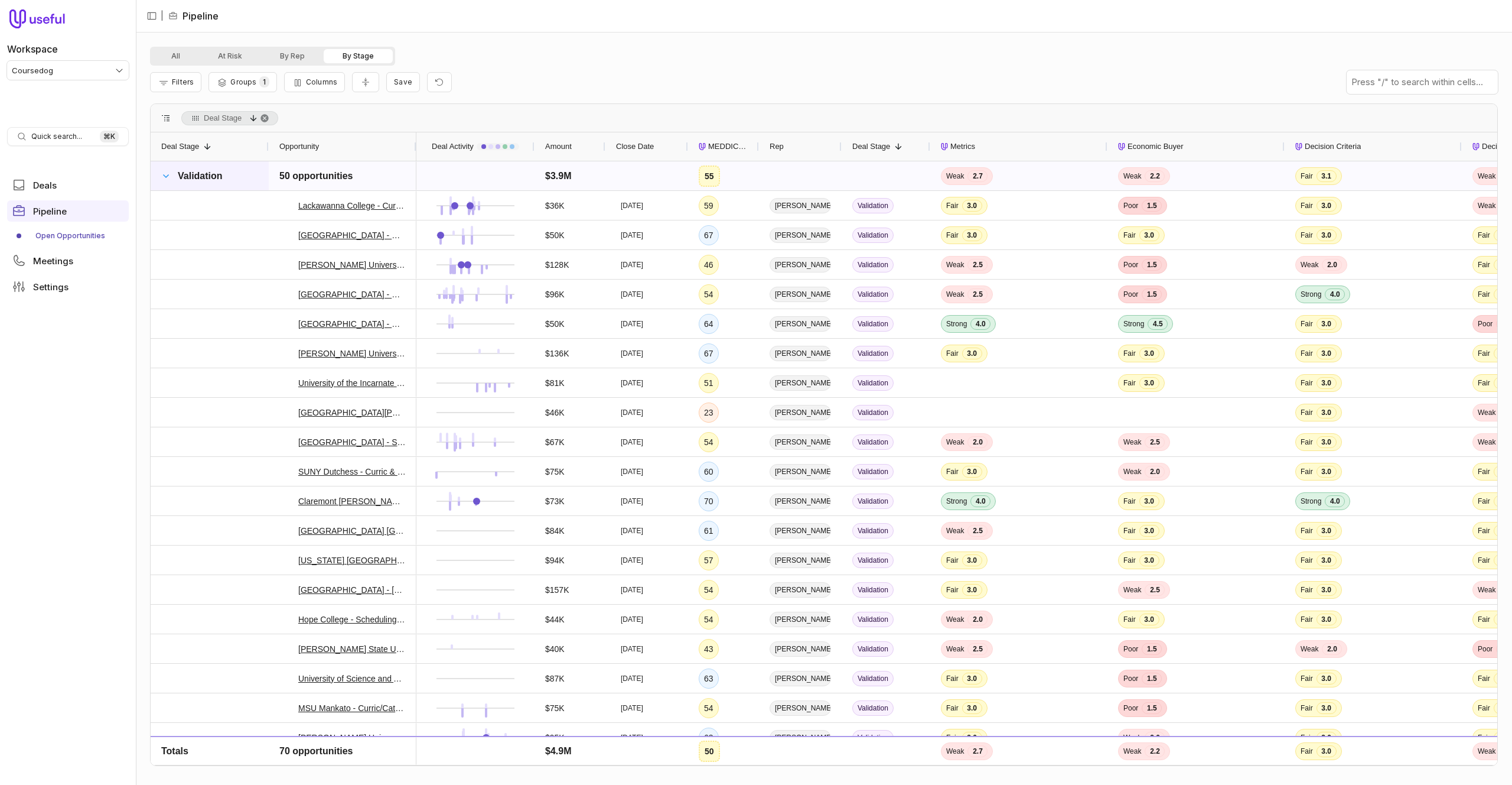
click at [167, 174] on span at bounding box center [167, 177] width 10 height 10
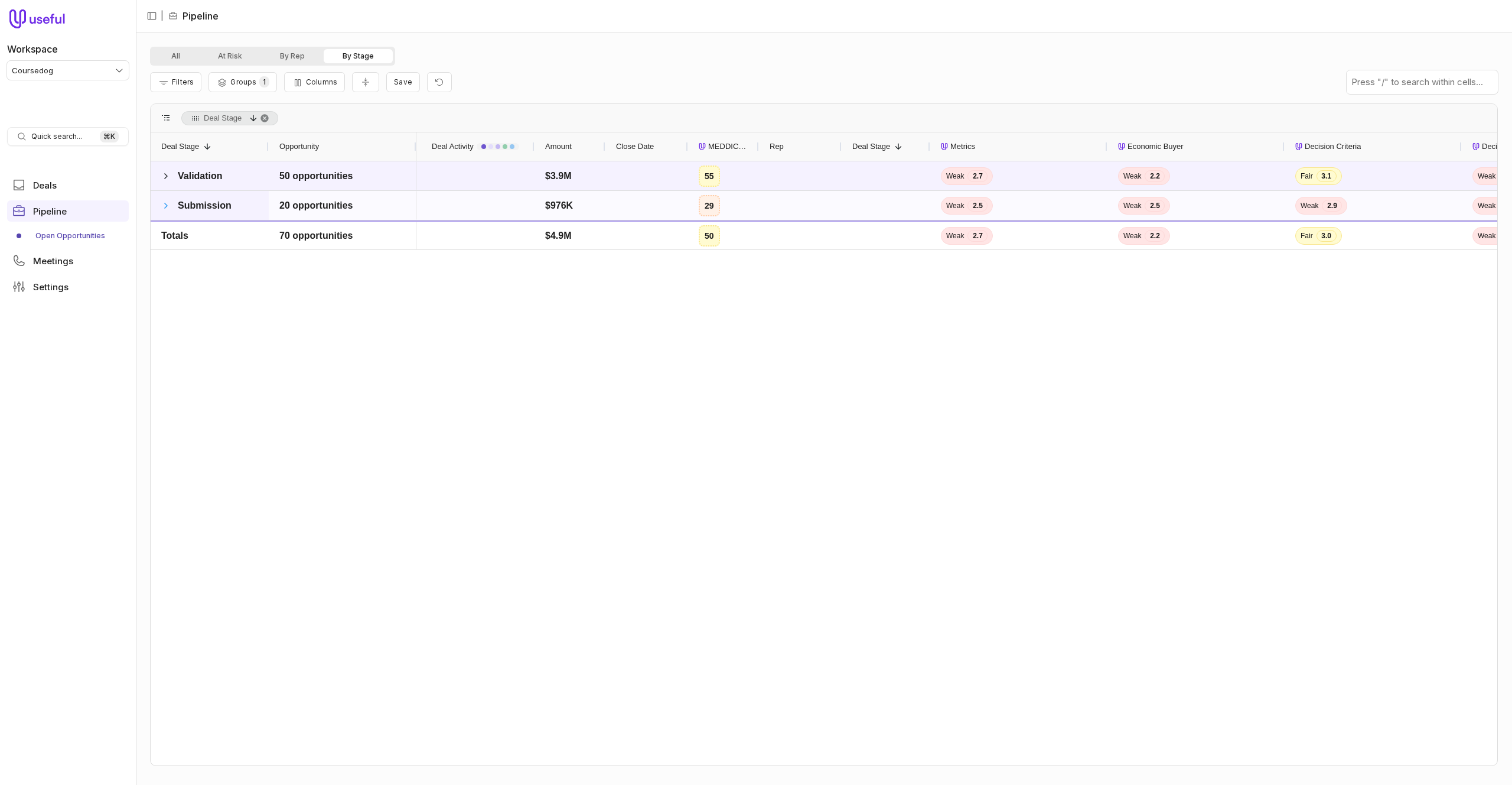
click at [165, 207] on span at bounding box center [167, 206] width 10 height 10
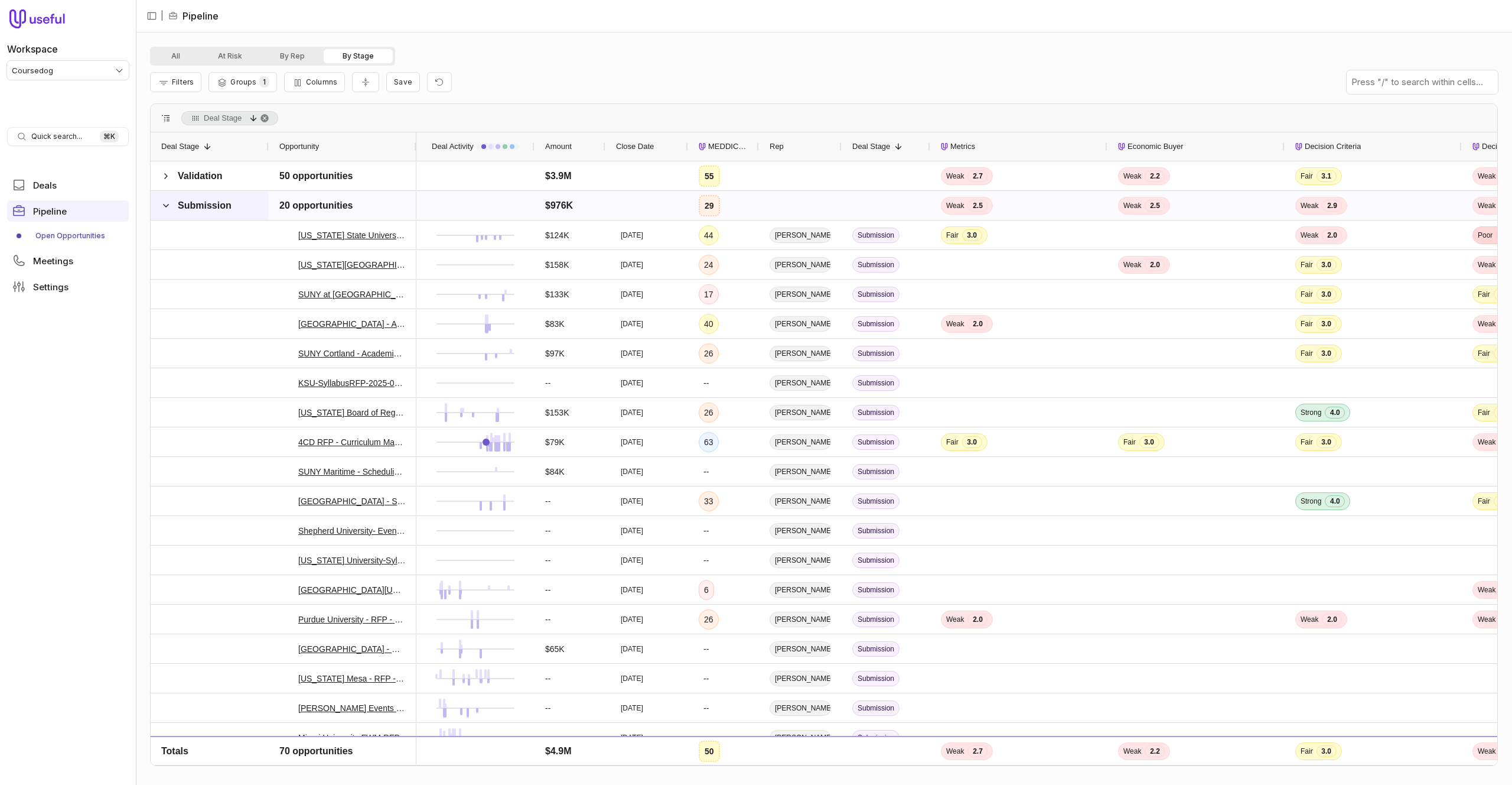
click at [165, 207] on span at bounding box center [167, 206] width 10 height 10
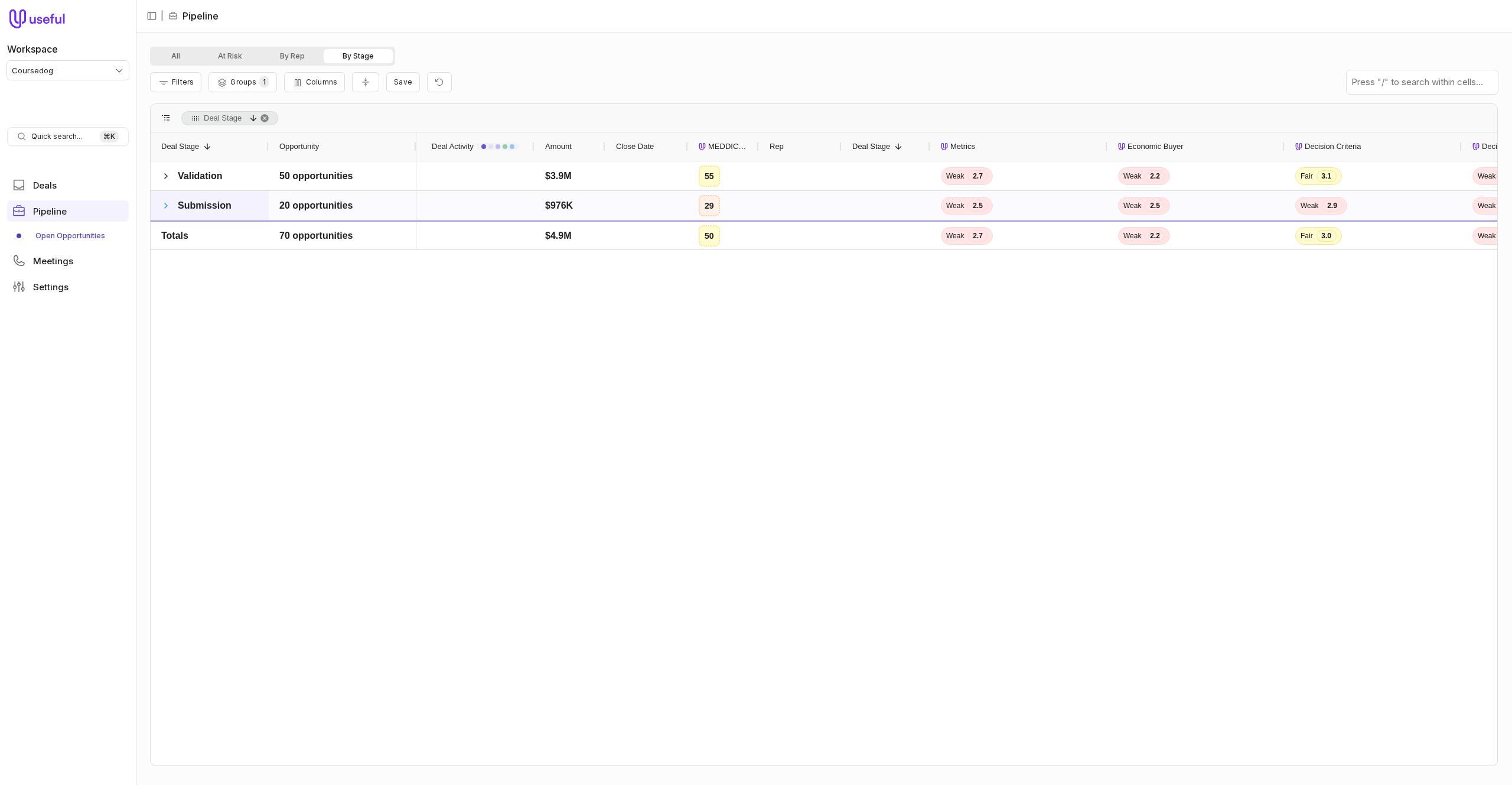
click at [166, 205] on span at bounding box center [167, 206] width 10 height 10
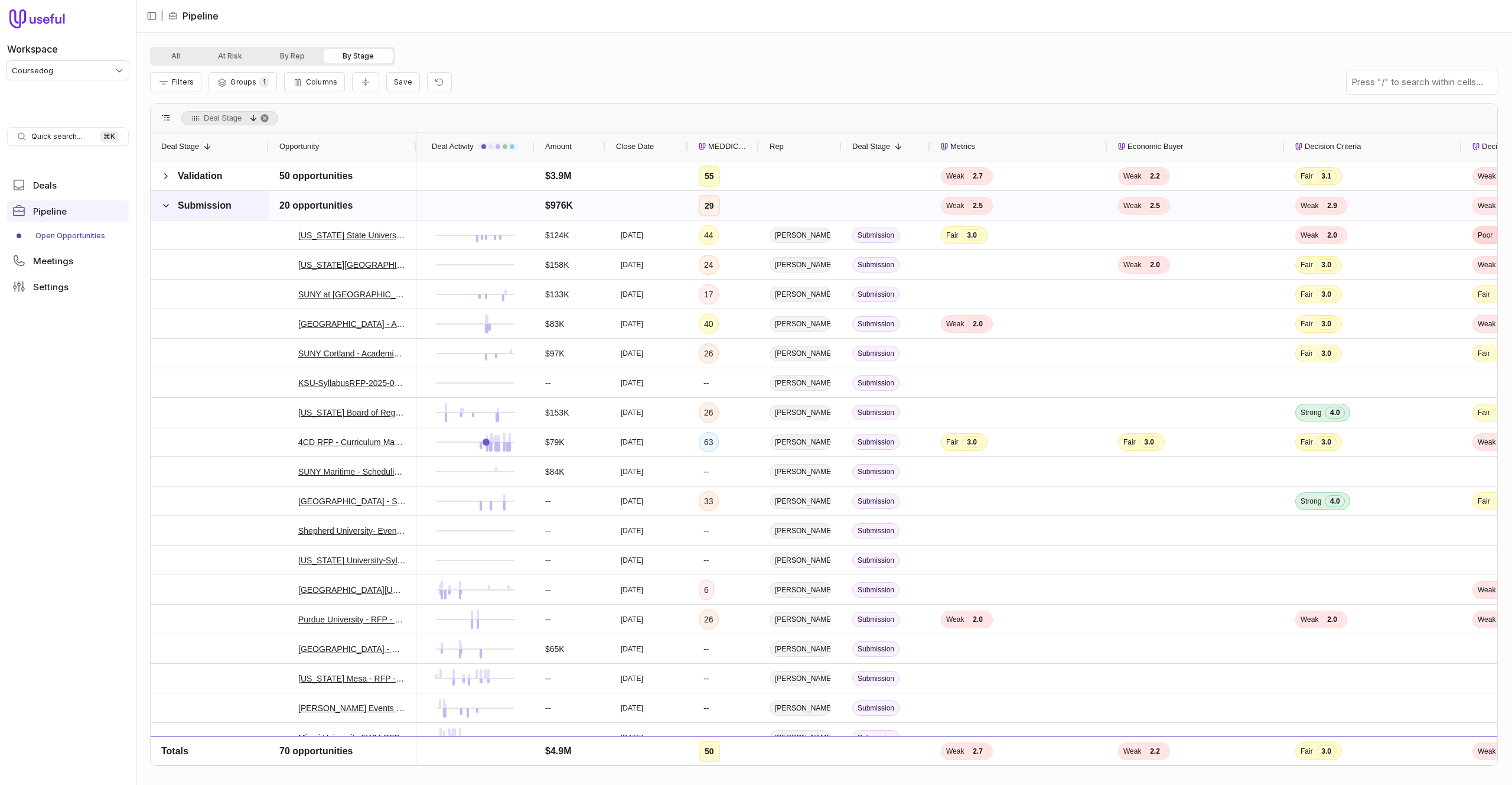
click at [166, 205] on span at bounding box center [167, 206] width 10 height 10
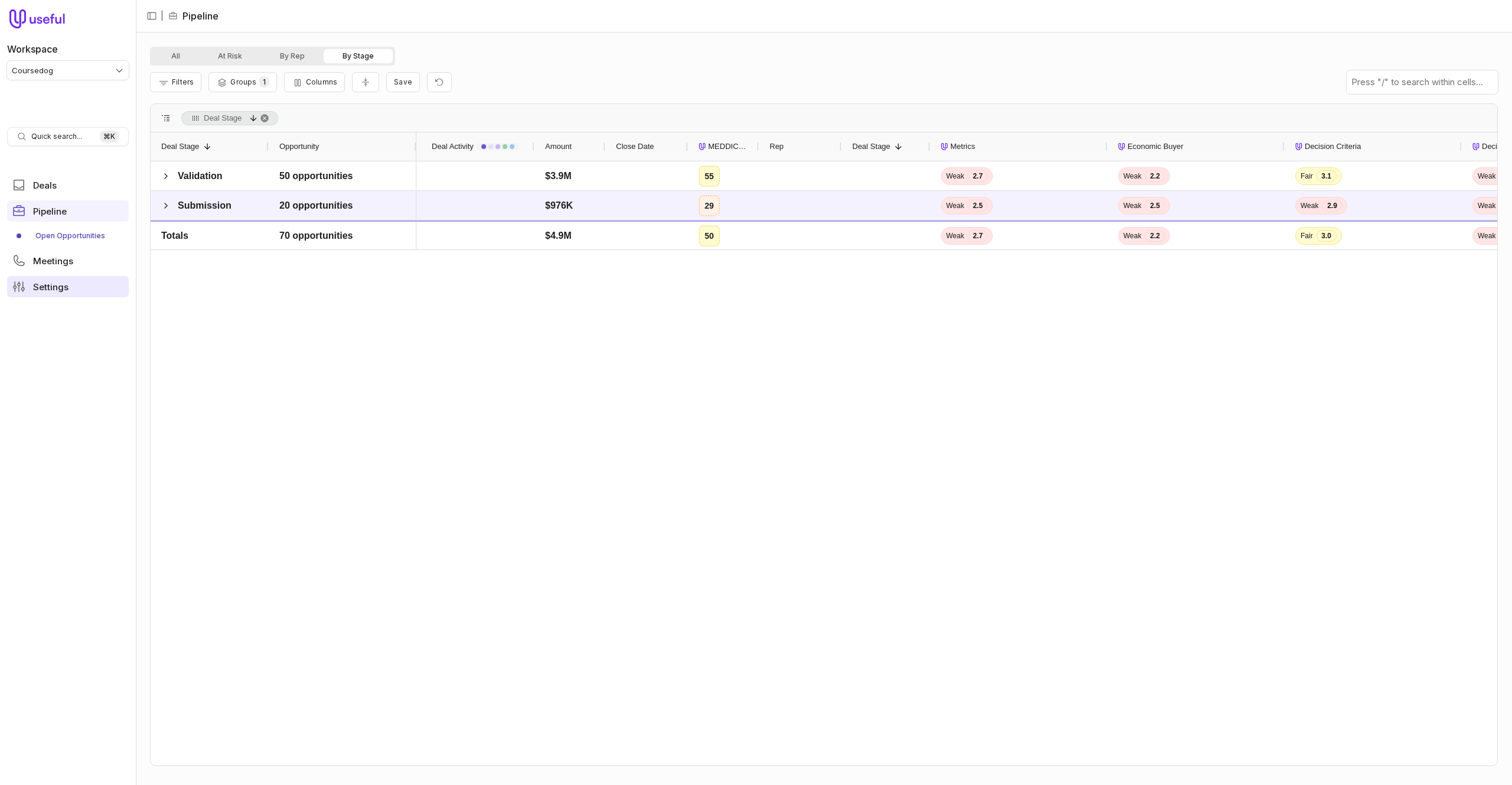
click at [111, 282] on link "Settings" at bounding box center [67, 287] width 121 height 22
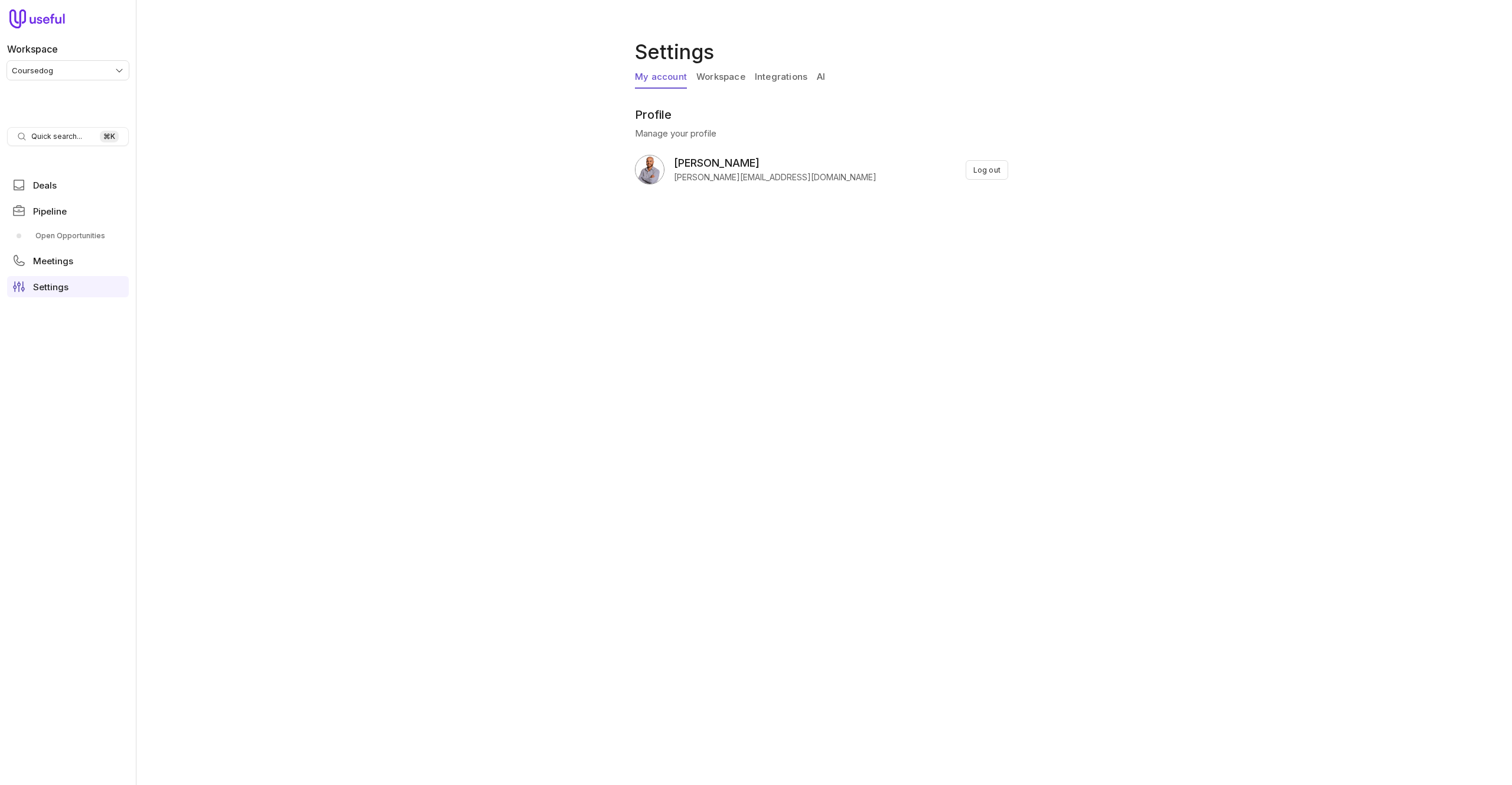
click at [634, 458] on div "Settings My account Workspace Integrations AI Profile Manage your profile Micha…" at bounding box center [824, 392] width 1376 height 785
